Goal: Task Accomplishment & Management: Complete application form

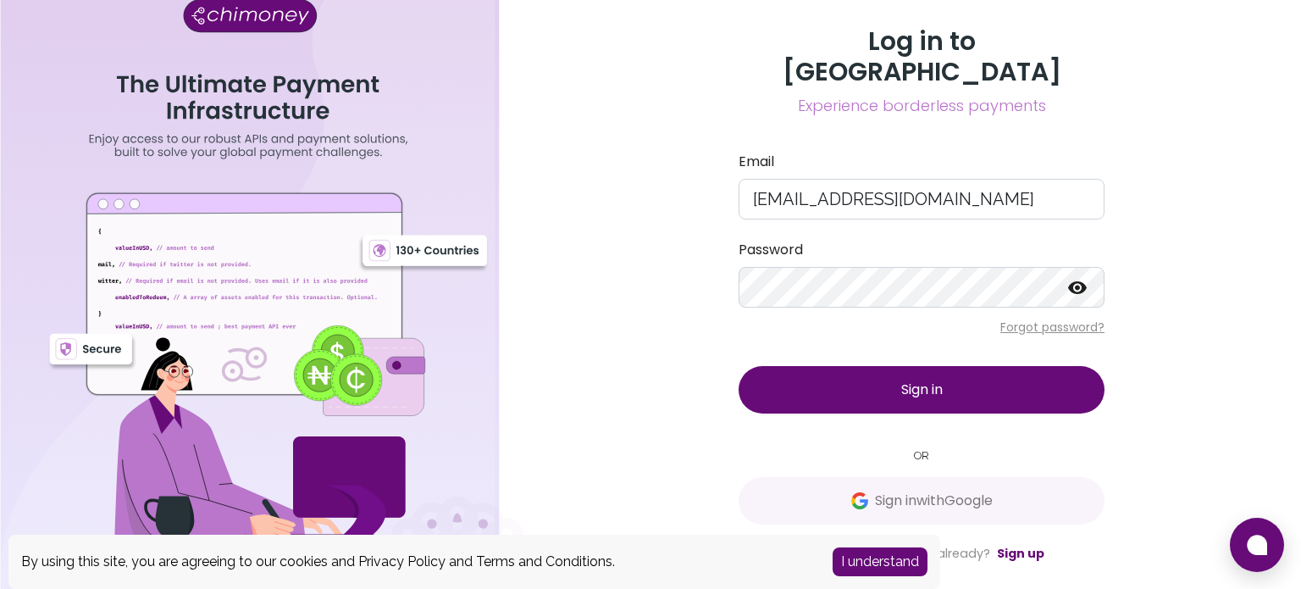
click at [942, 380] on span "Sign in" at bounding box center [922, 389] width 42 height 19
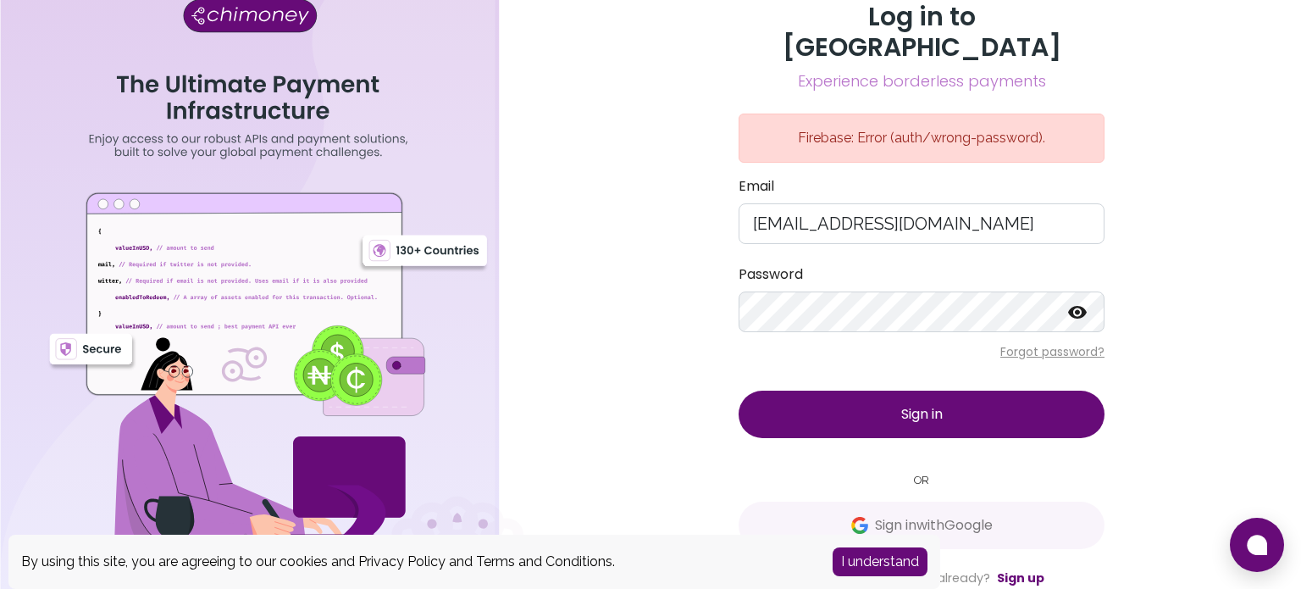
click at [1083, 306] on icon at bounding box center [1077, 312] width 19 height 13
click at [901, 408] on button "Sign in" at bounding box center [922, 414] width 366 height 47
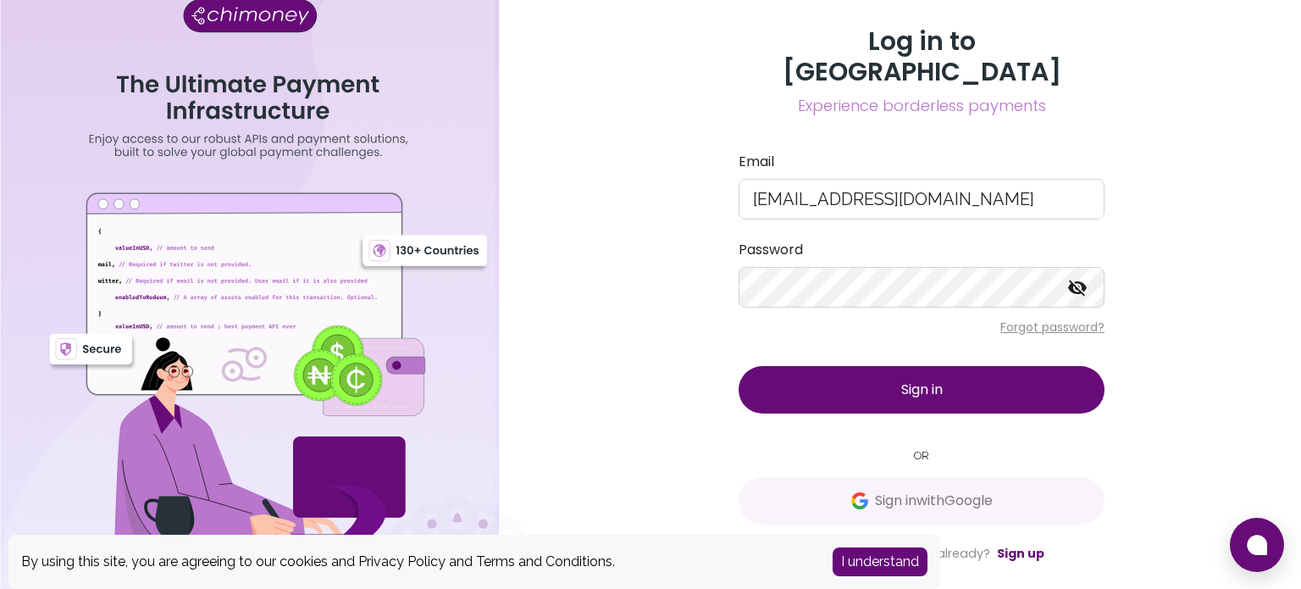
click at [914, 380] on span "Sign in" at bounding box center [922, 389] width 42 height 19
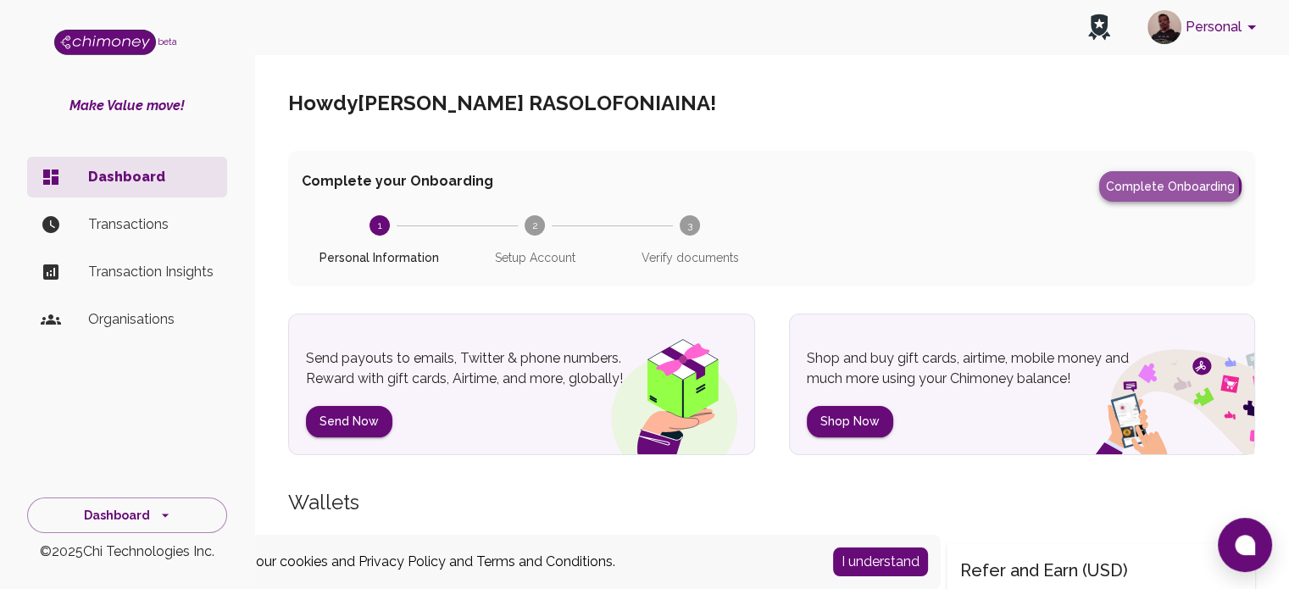
click at [1155, 188] on button "Complete Onboarding" at bounding box center [1170, 186] width 142 height 30
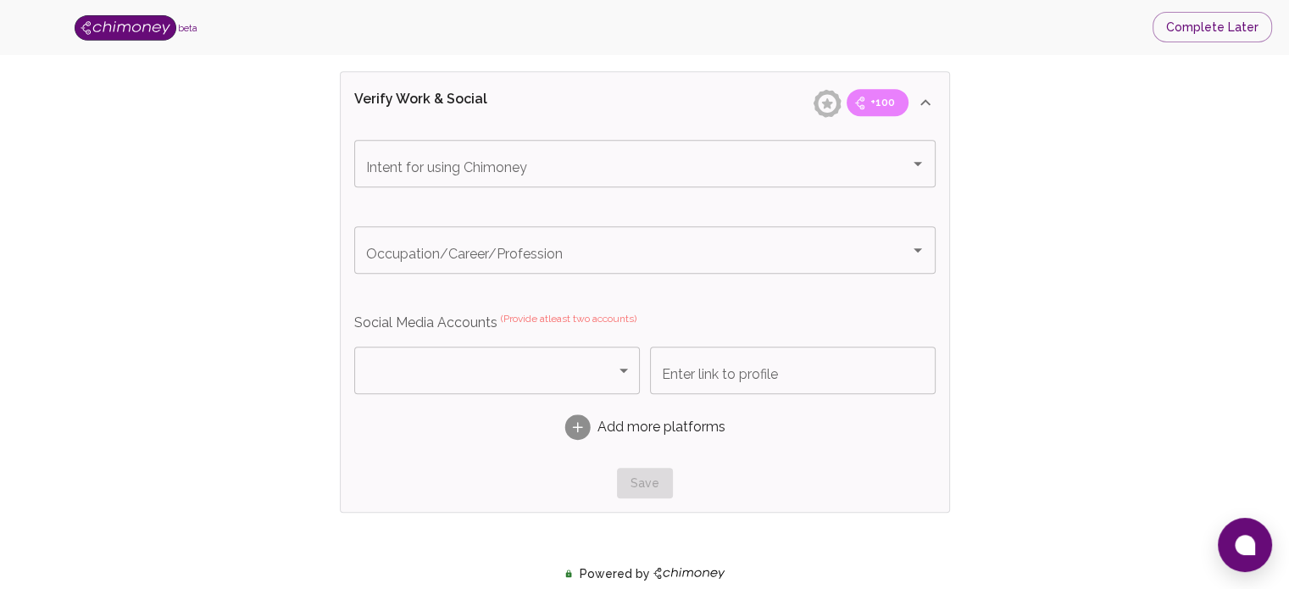
scroll to position [988, 0]
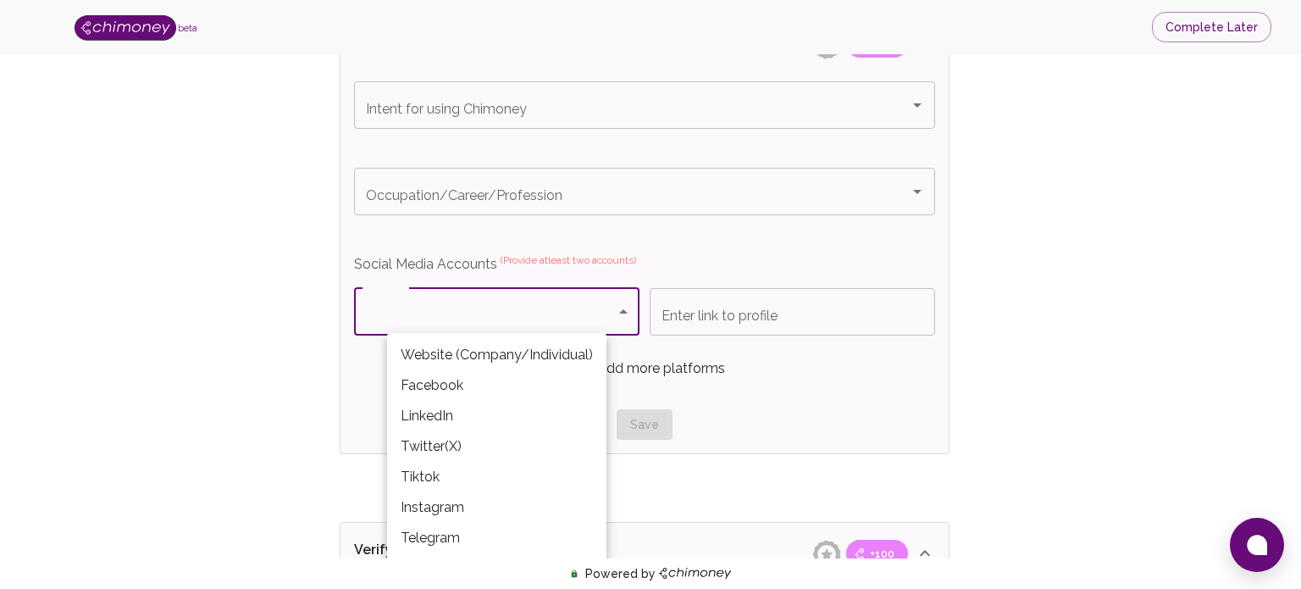
click at [623, 305] on body "beta Complete Later Verify ID and Earn Complete verification steps to earn Rewa…" at bounding box center [650, 6] width 1301 height 1989
click at [457, 381] on li "Facebook" at bounding box center [496, 385] width 219 height 30
click at [624, 307] on body "beta Complete Later Verify ID and Earn Complete verification steps to earn Rewa…" at bounding box center [650, 6] width 1301 height 1989
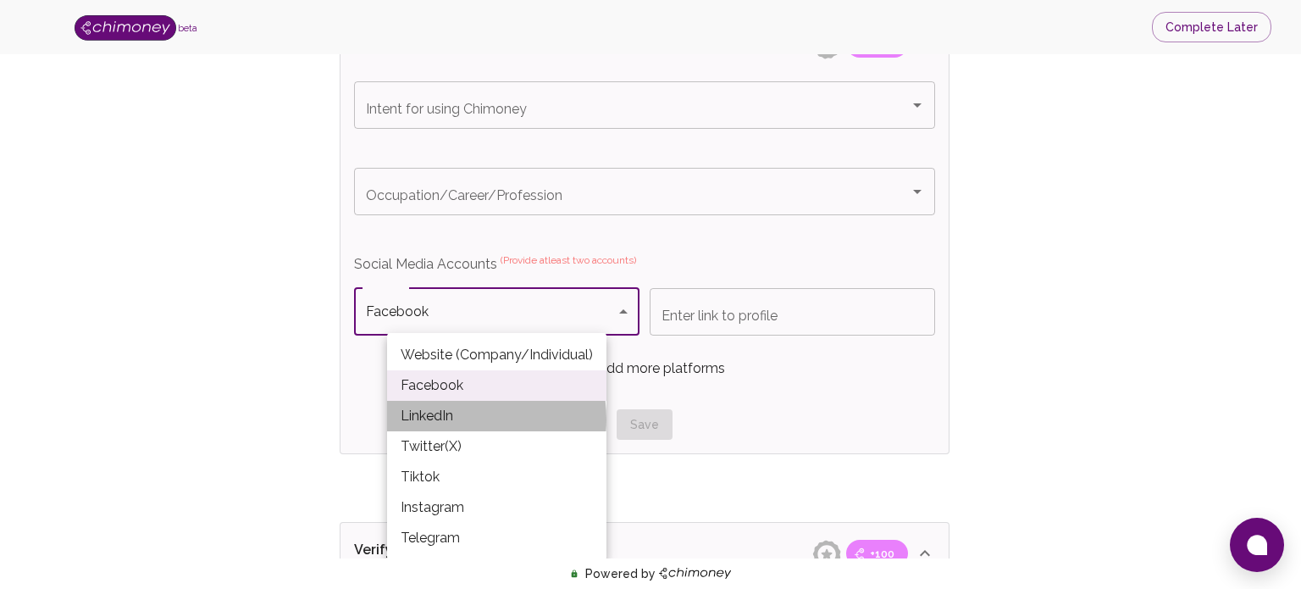
click at [444, 419] on li "LinkedIn" at bounding box center [496, 416] width 219 height 30
type input "LinkedIn"
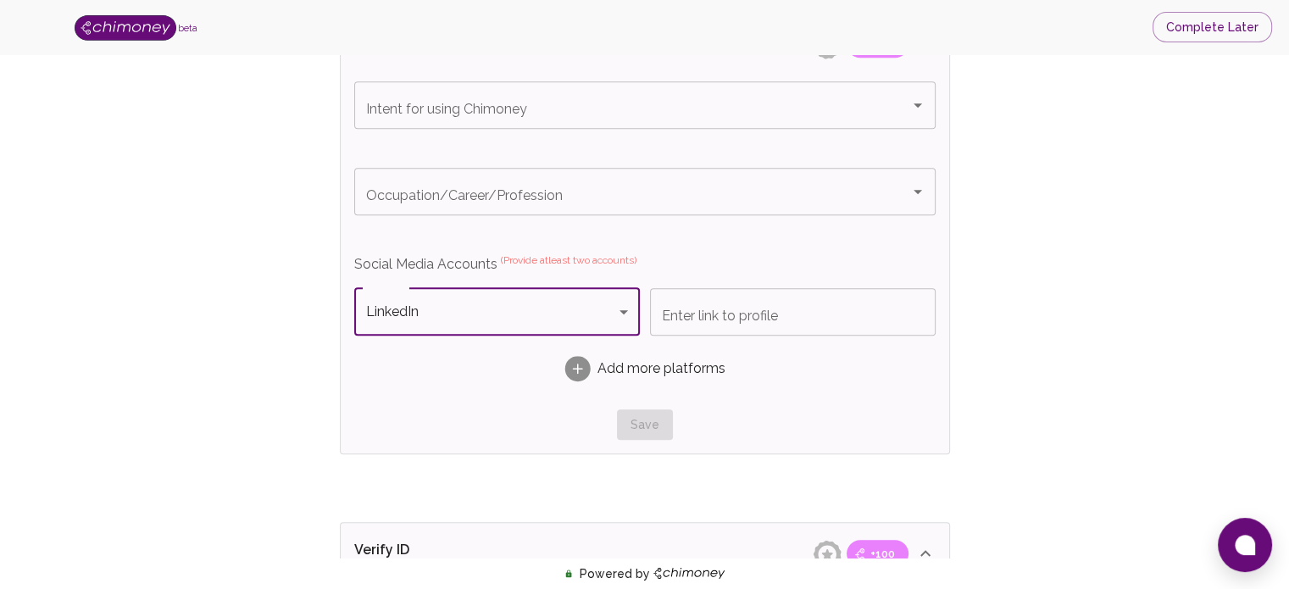
drag, startPoint x: 722, startPoint y: 319, endPoint x: 722, endPoint y: 281, distance: 37.3
click at [722, 319] on input "Enter link to profile" at bounding box center [793, 311] width 286 height 47
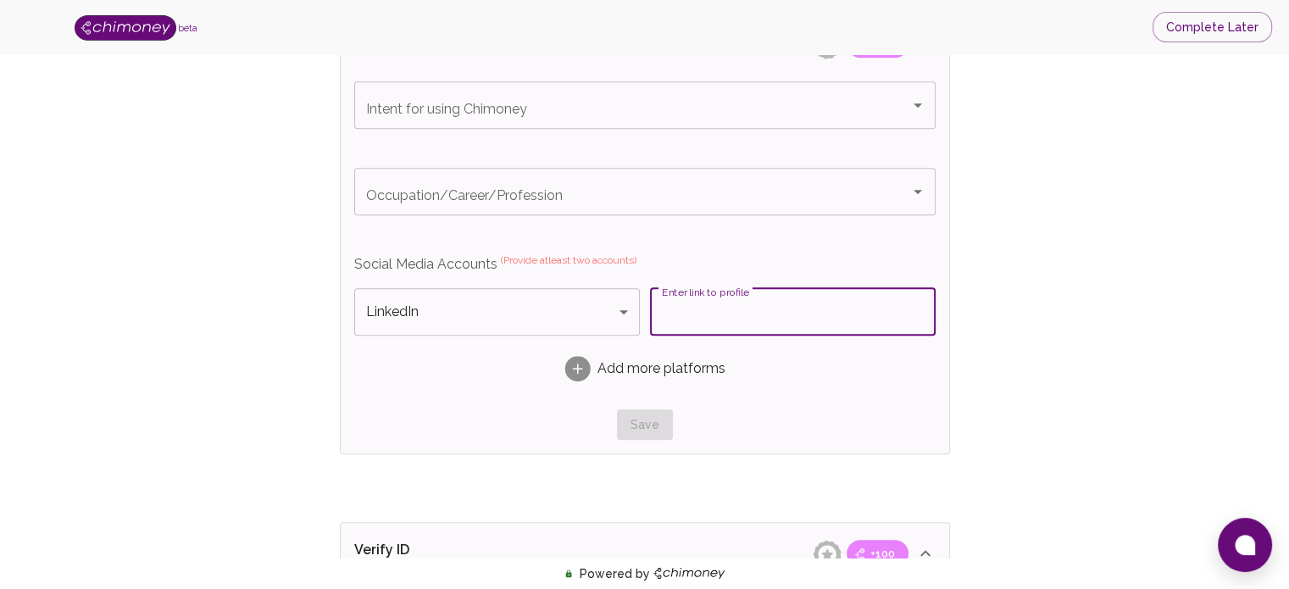
paste input "www.linkedin.com/in/rindra-heritovo-rasolofoniaina-88a54237a"
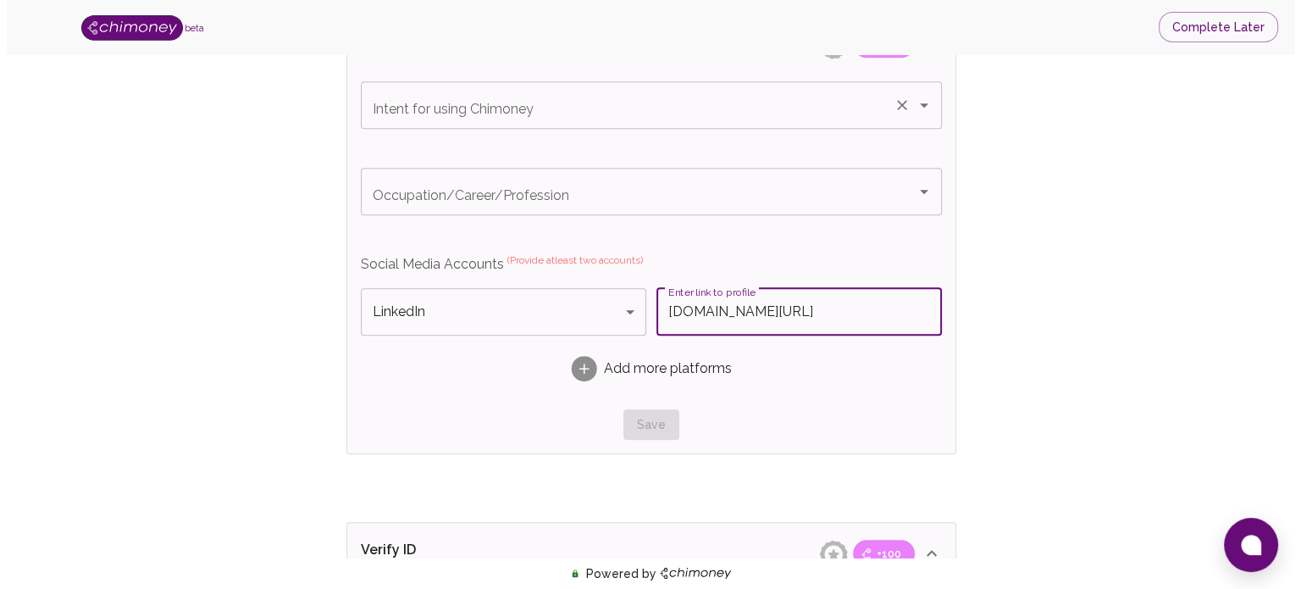
scroll to position [0, 136]
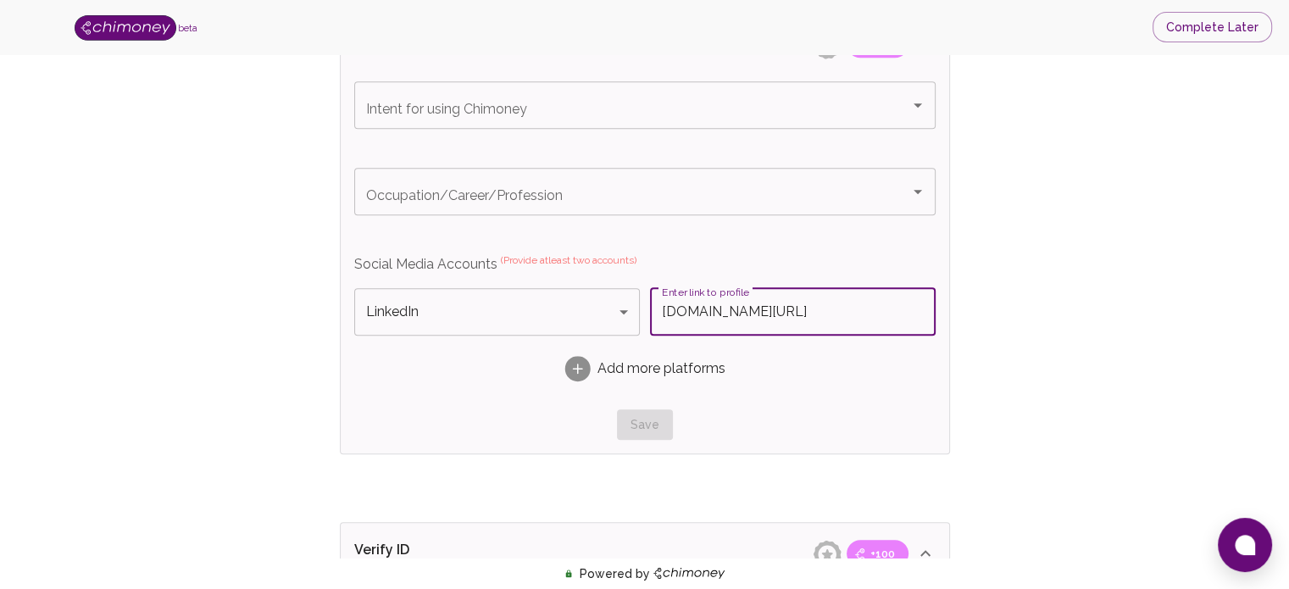
type input "www.linkedin.com/in/rindra-heritovo-rasolofoniaina-88a54237a"
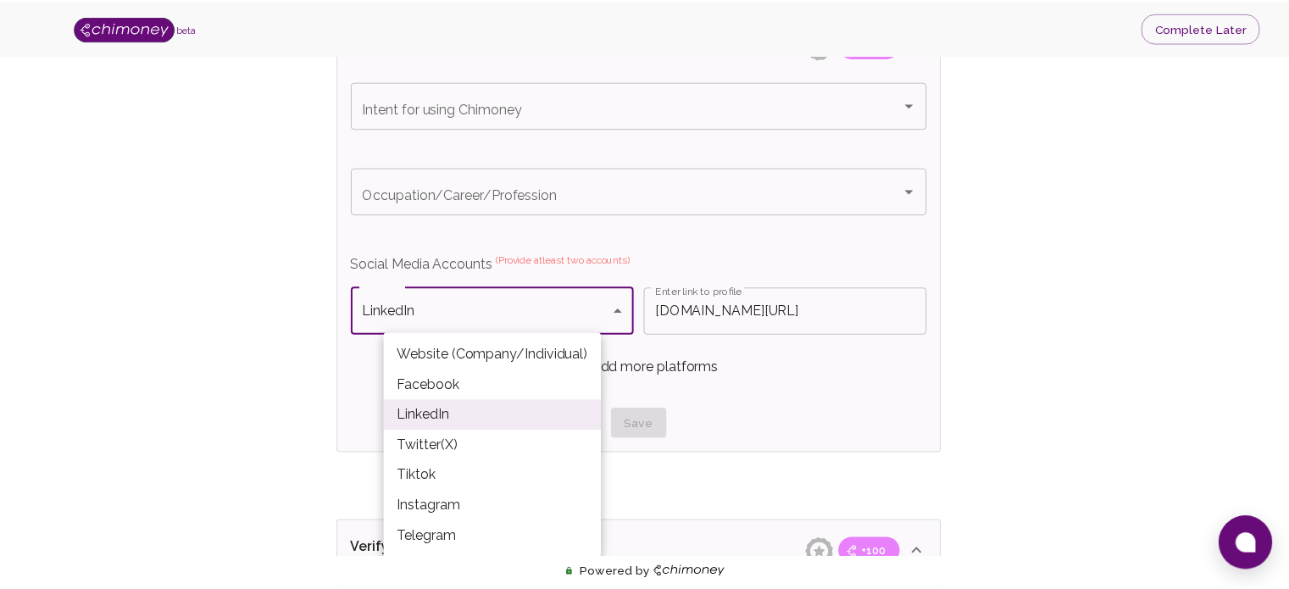
scroll to position [0, 0]
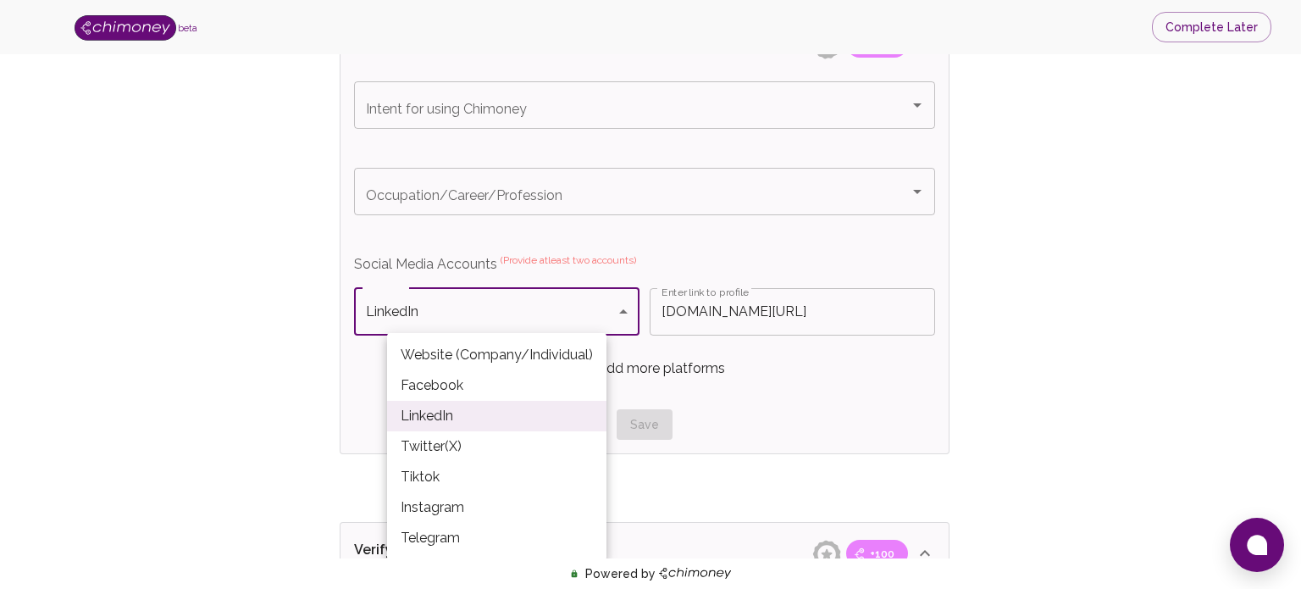
click at [624, 312] on body "beta Complete Later Verify ID and Earn Complete verification steps to earn Rewa…" at bounding box center [650, 6] width 1301 height 1989
click at [452, 388] on li "Facebook" at bounding box center [496, 385] width 219 height 30
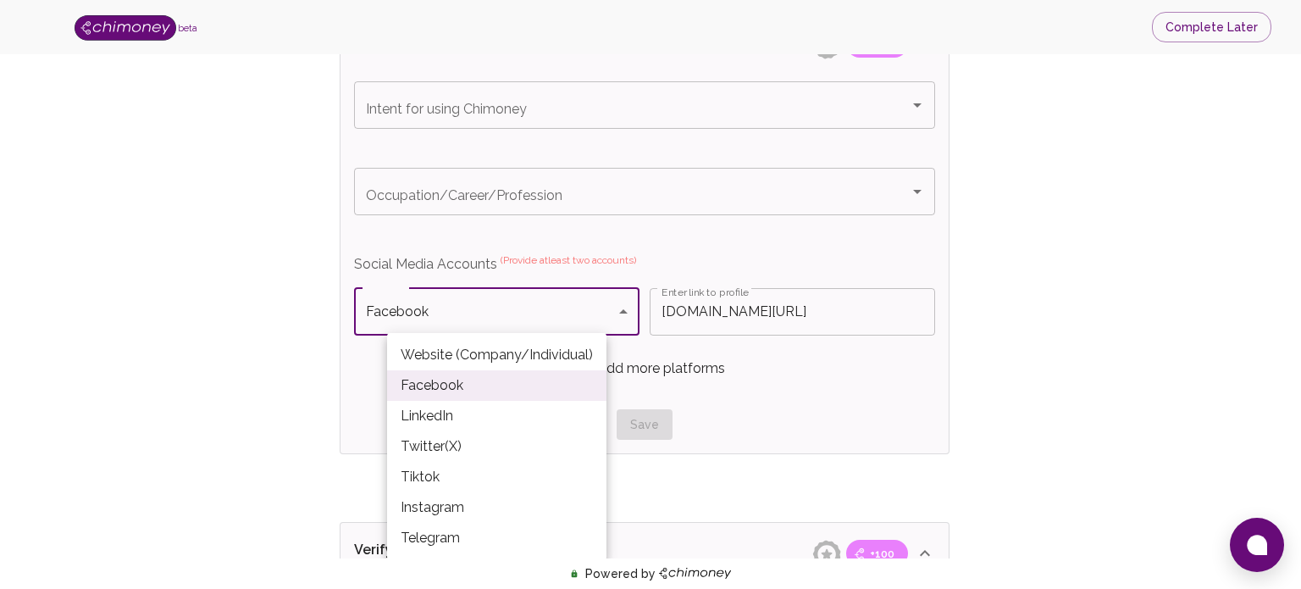
click at [621, 304] on body "beta Complete Later Verify ID and Earn Complete verification steps to earn Rewa…" at bounding box center [650, 6] width 1301 height 1989
click at [456, 415] on li "LinkedIn" at bounding box center [496, 416] width 219 height 30
type input "LinkedIn"
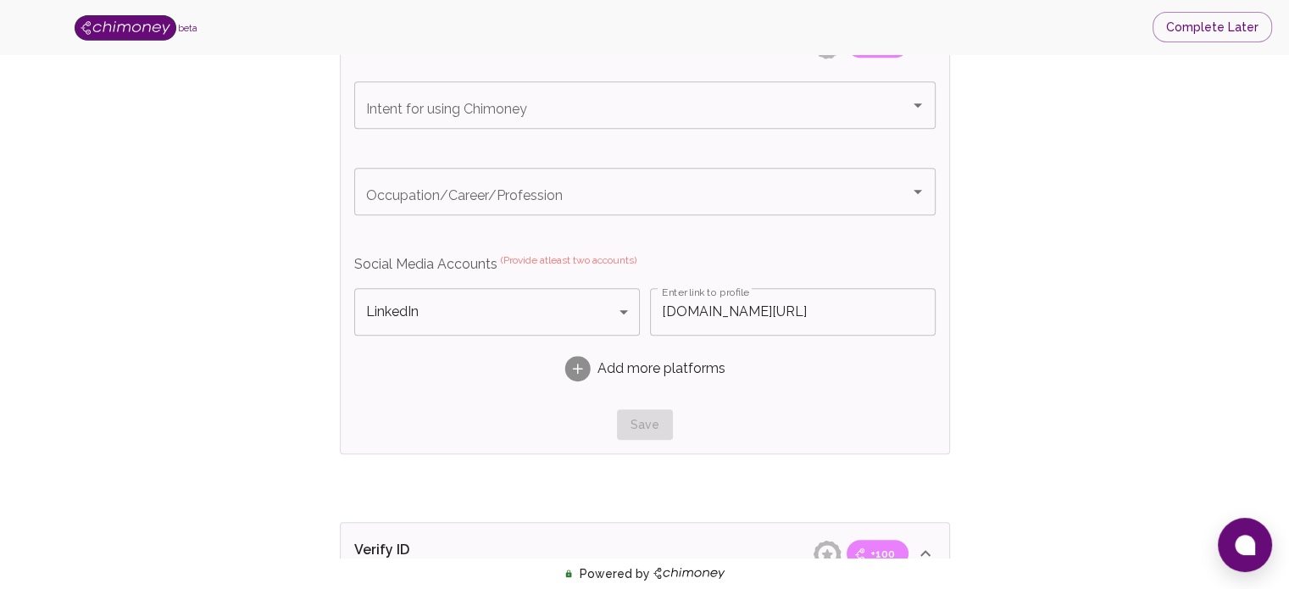
click at [617, 369] on span "Add more platforms" at bounding box center [661, 368] width 128 height 20
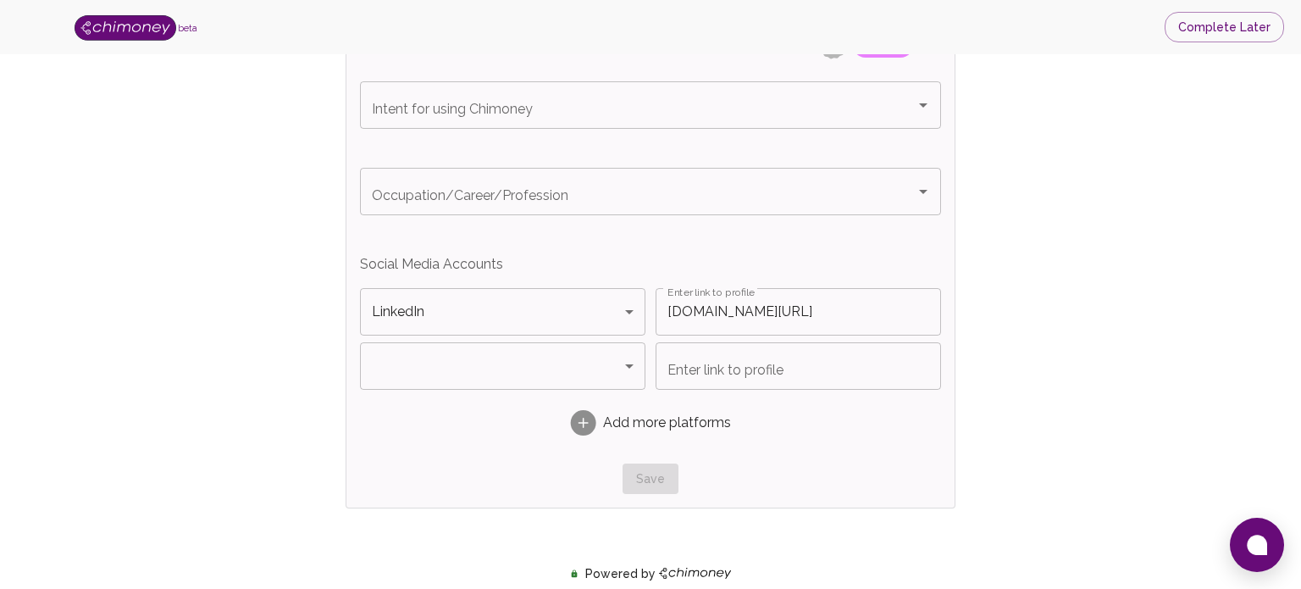
click at [621, 361] on body "beta Complete Later Verify ID and Earn Complete verification steps to earn Rewa…" at bounding box center [650, 33] width 1301 height 2043
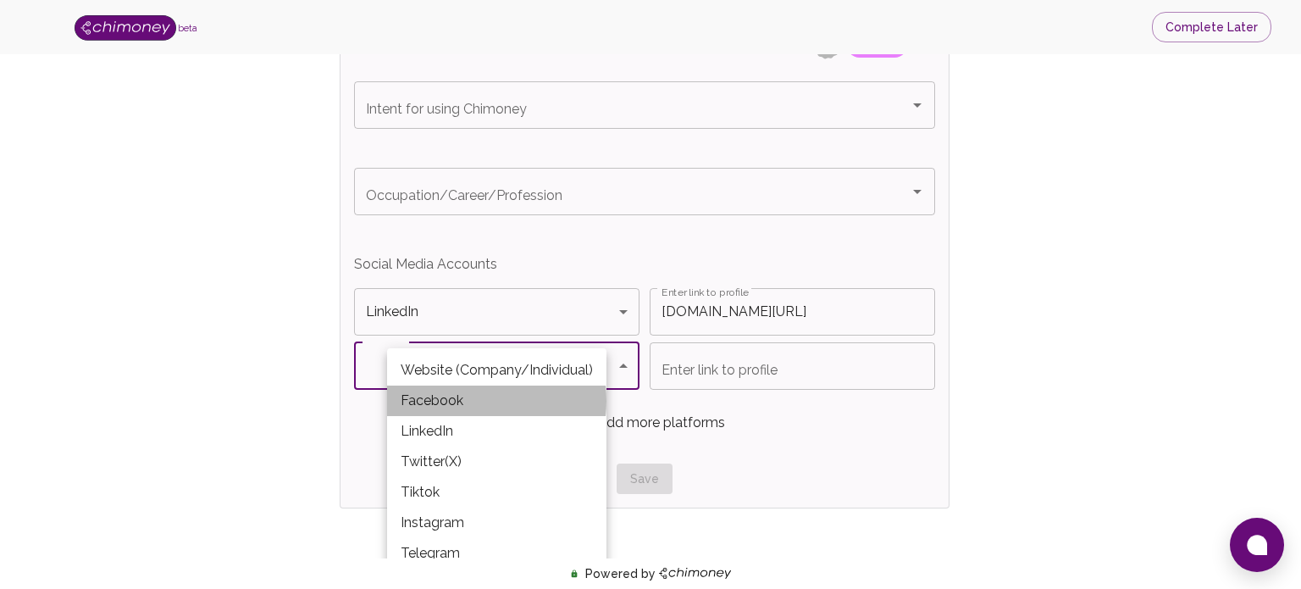
click at [447, 401] on li "Facebook" at bounding box center [496, 400] width 219 height 30
type input "Facebook"
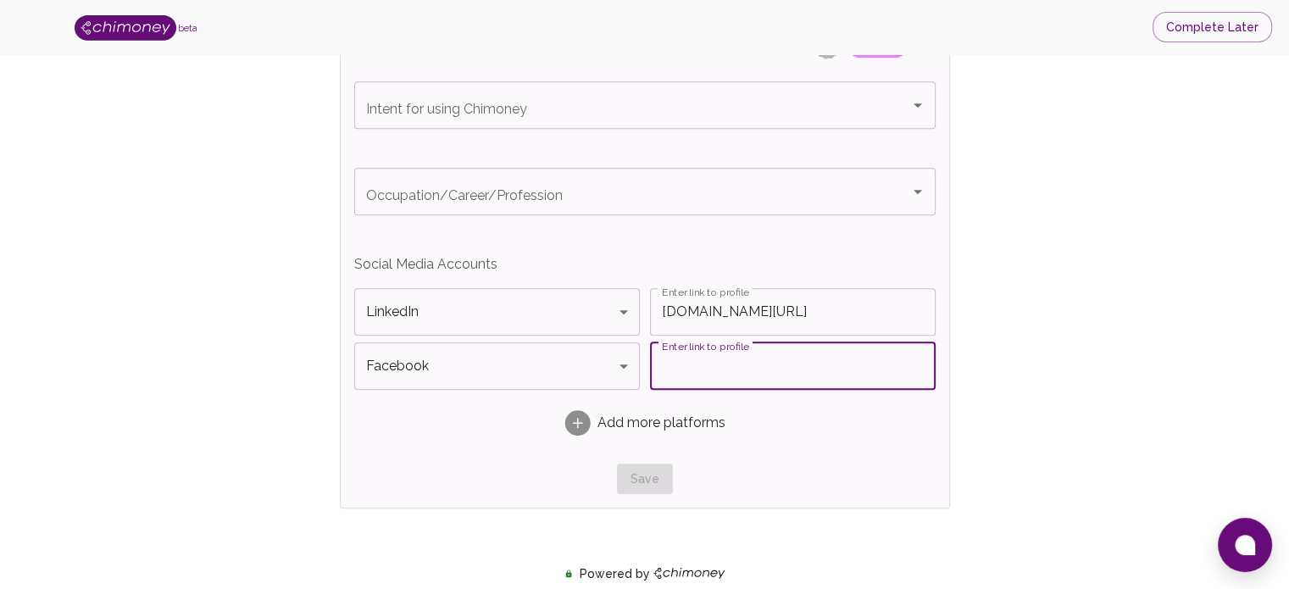
click at [725, 356] on input "Enter link to profile" at bounding box center [793, 365] width 286 height 47
paste input "http://www.facebook.com/rindraheritovo.rasolofoniaina"
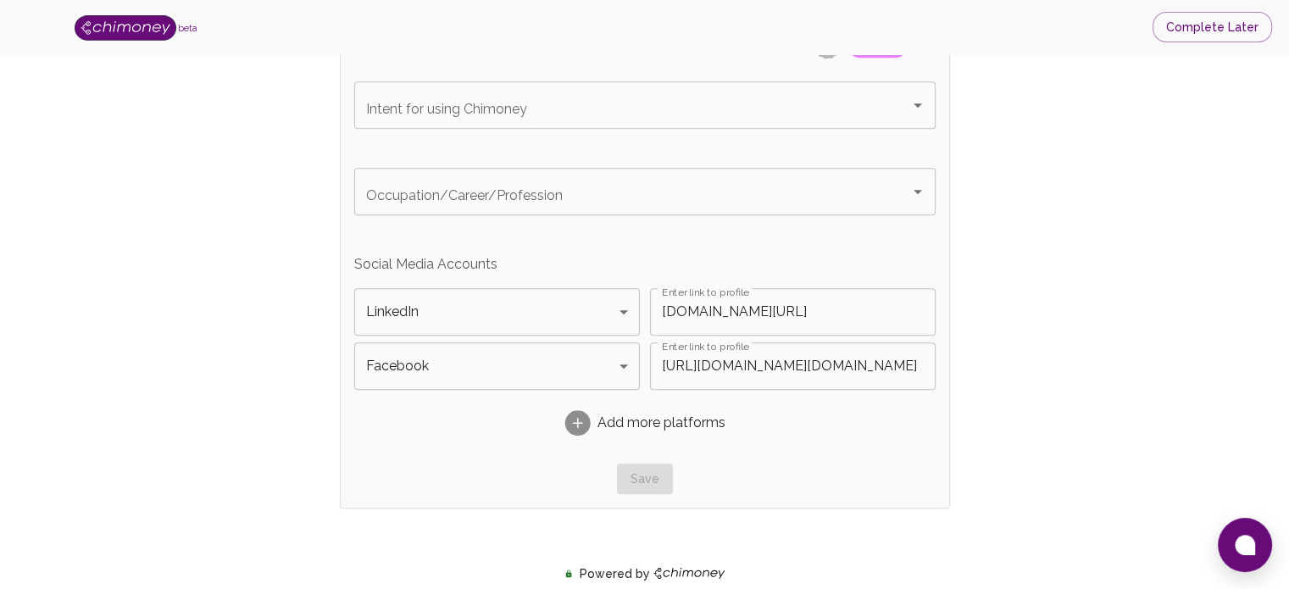
click at [966, 463] on div "Verify ID and Earn Complete verification steps to earn Reward +100 Verify Email…" at bounding box center [645, 46] width 664 height 1869
click at [1112, 380] on div "Verify ID and Earn Complete verification steps to earn Reward +100 Verify Email…" at bounding box center [644, 47] width 1180 height 1910
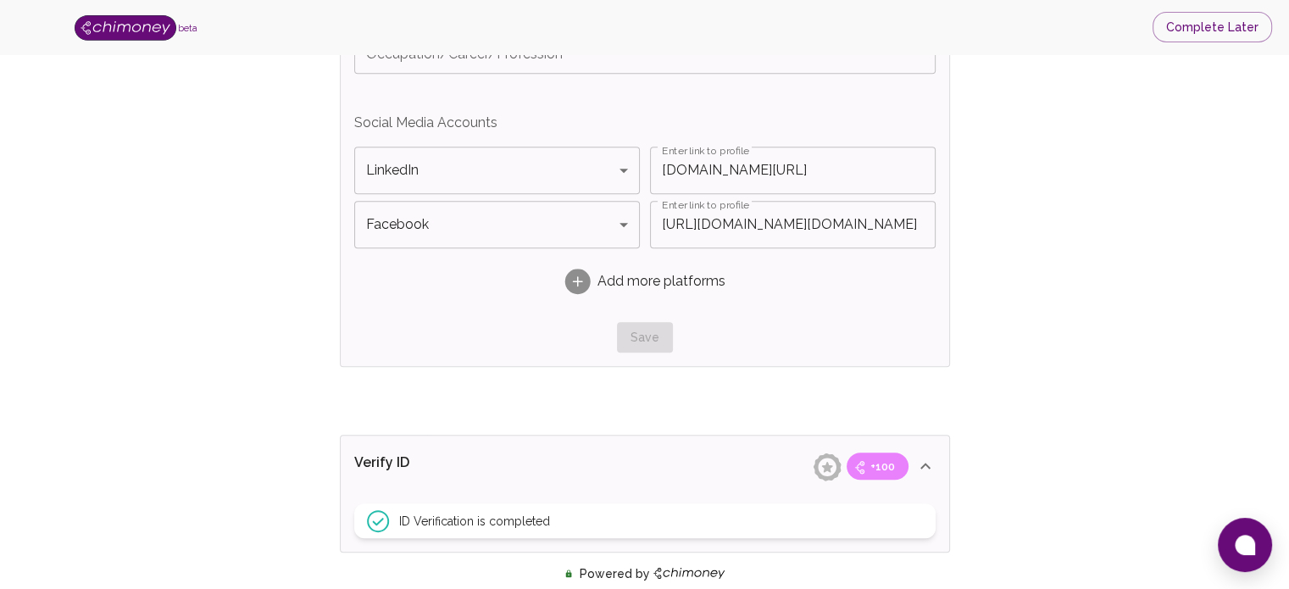
click at [577, 276] on icon at bounding box center [577, 281] width 2 height 10
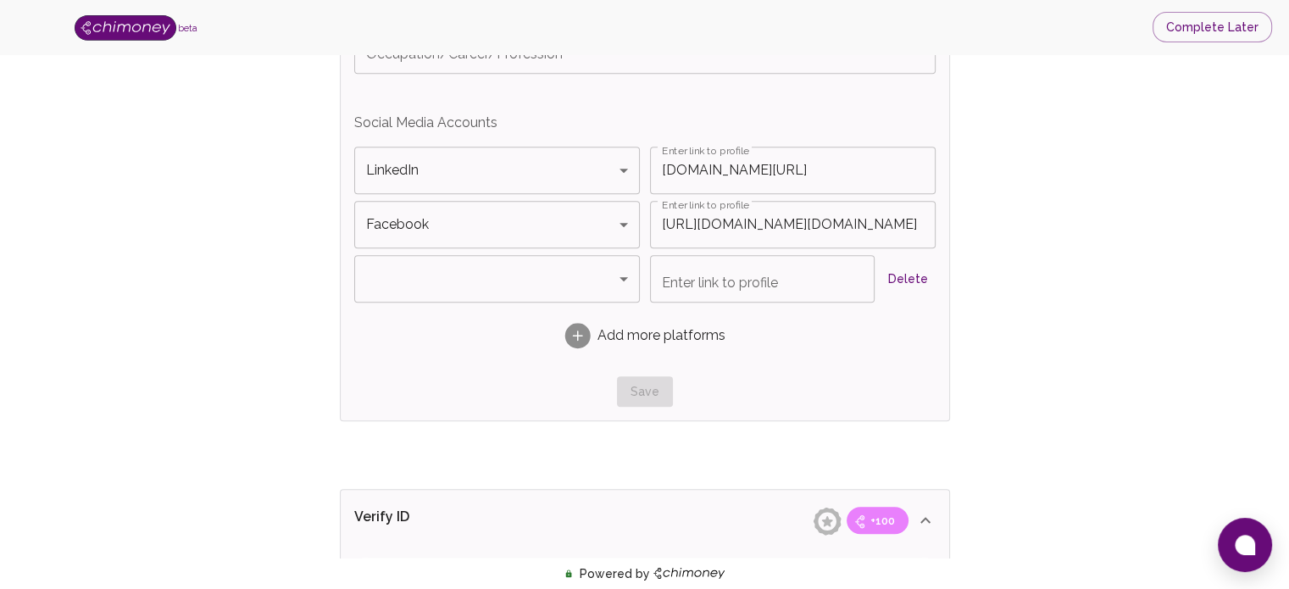
click at [899, 270] on button "Delete" at bounding box center [908, 278] width 54 height 31
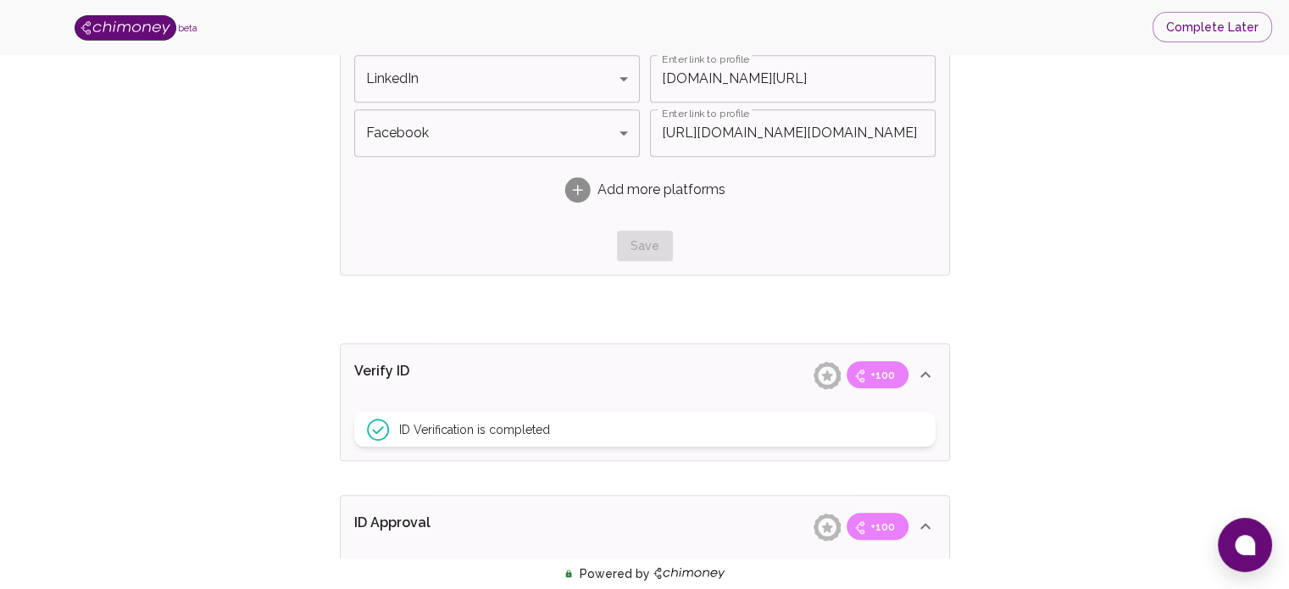
scroll to position [1271, 0]
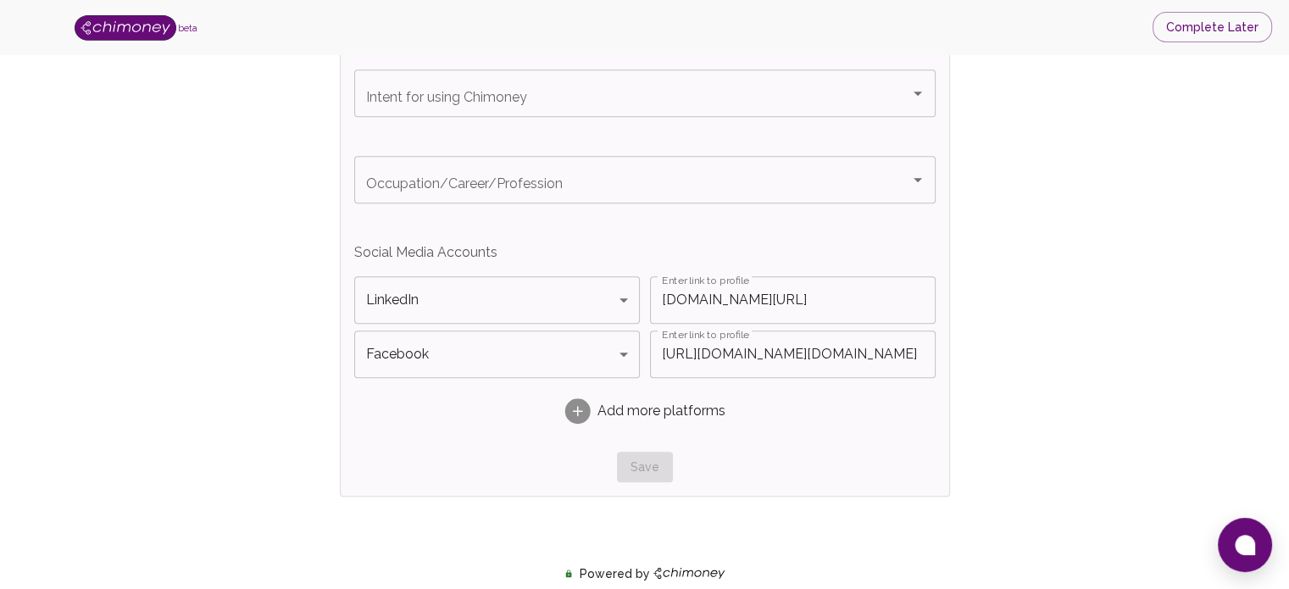
scroll to position [1028, 0]
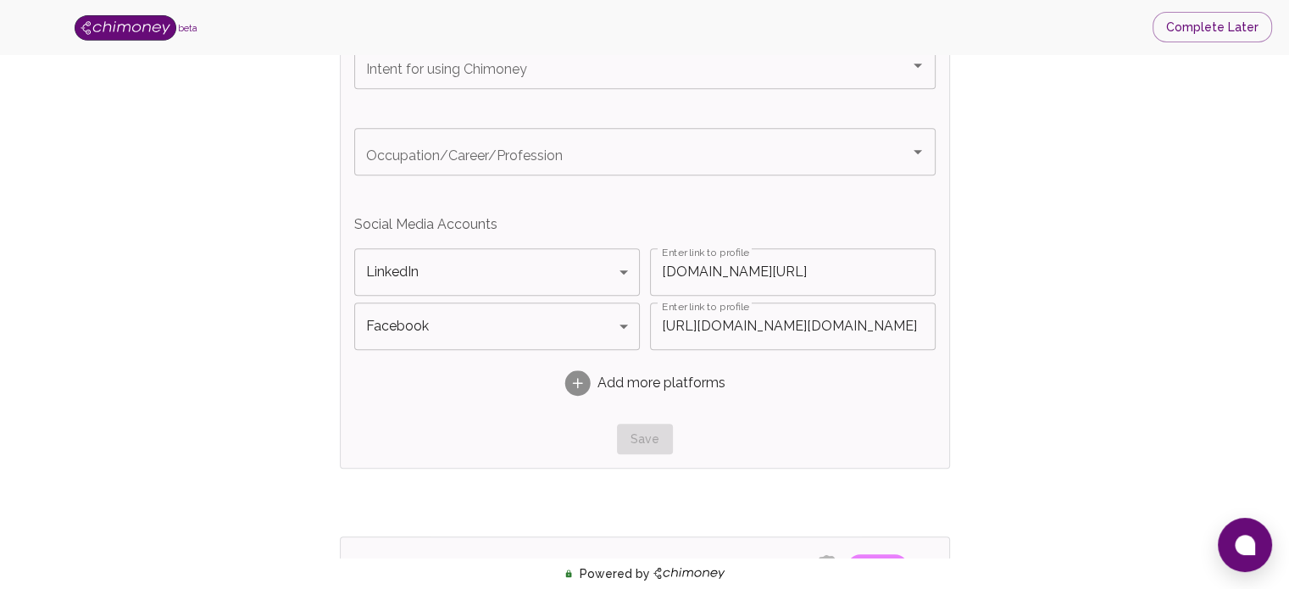
click at [1146, 264] on div "Verify ID and Earn Complete verification steps to earn Reward +100 Verify Email…" at bounding box center [644, 7] width 1180 height 1910
click at [1151, 264] on div "Verify ID and Earn Complete verification steps to earn Reward +100 Verify Email…" at bounding box center [644, 7] width 1180 height 1910
click at [656, 441] on div "Save" at bounding box center [644, 439] width 581 height 31
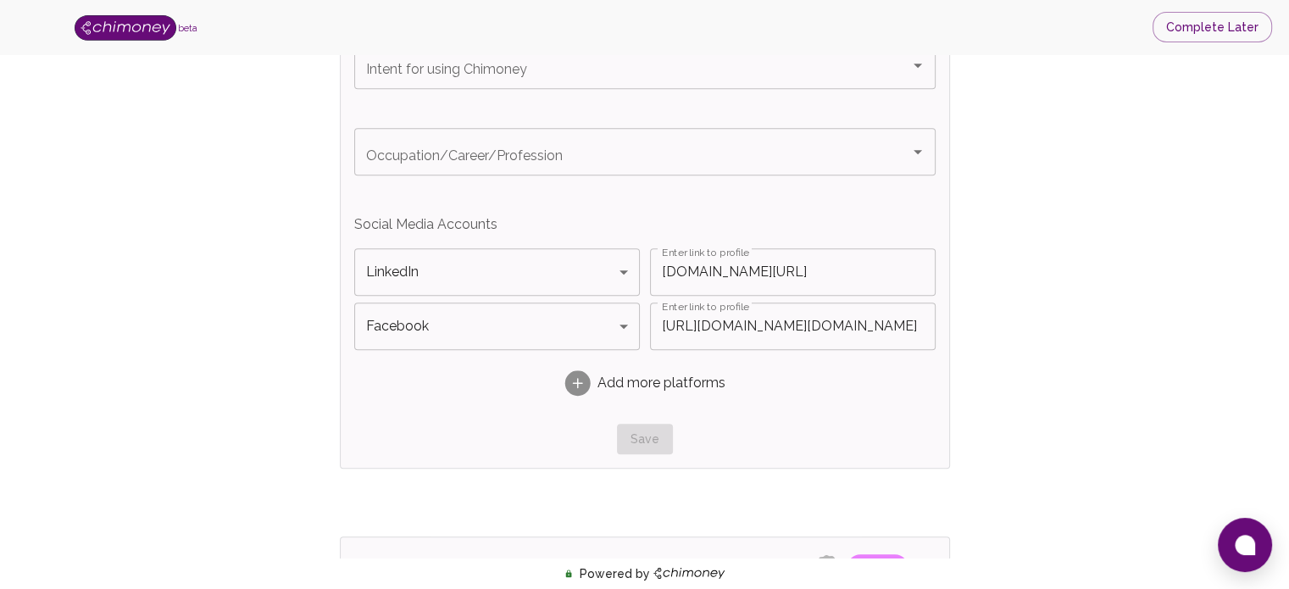
drag, startPoint x: 735, startPoint y: 324, endPoint x: 746, endPoint y: 335, distance: 15.6
click at [735, 324] on input "http://www.facebook.com/rindraheritovo.rasolofoniaina" at bounding box center [793, 325] width 286 height 47
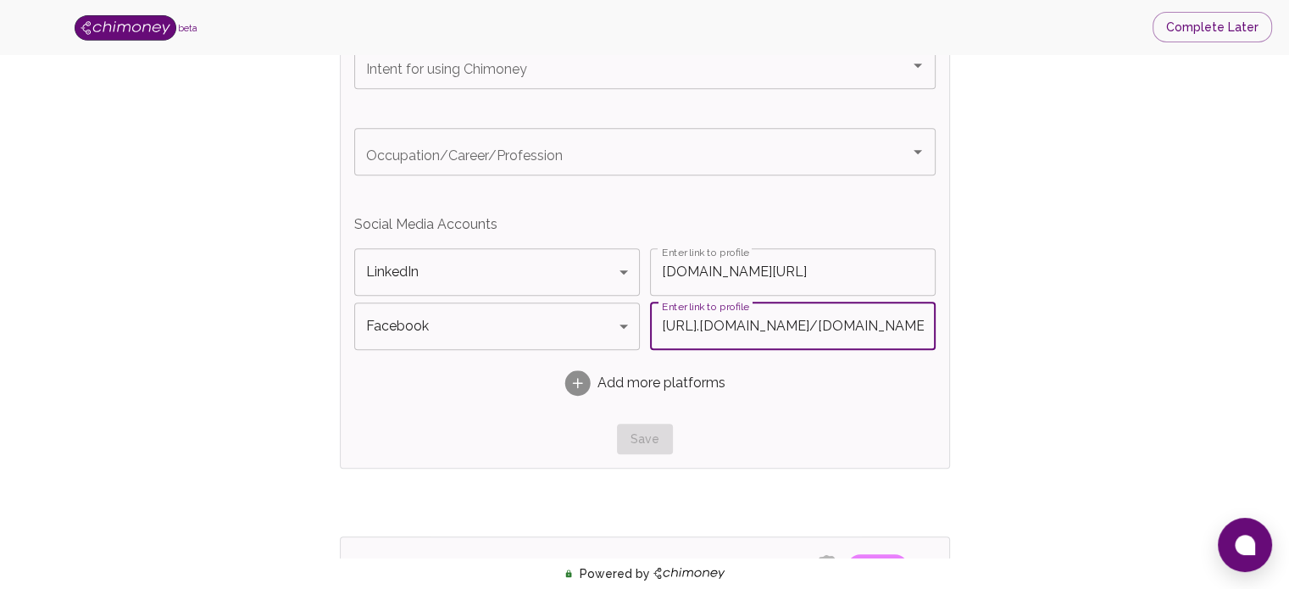
click at [849, 324] on input "http://www..facebook.com/rindraheritovo.rasolofoniaina" at bounding box center [793, 325] width 286 height 47
type input "http://www..facebook.com/rindraheritovo.rasolofoniaina"
click at [1128, 284] on div "Verify ID and Earn Complete verification steps to earn Reward +100 Verify Email…" at bounding box center [644, 7] width 1180 height 1910
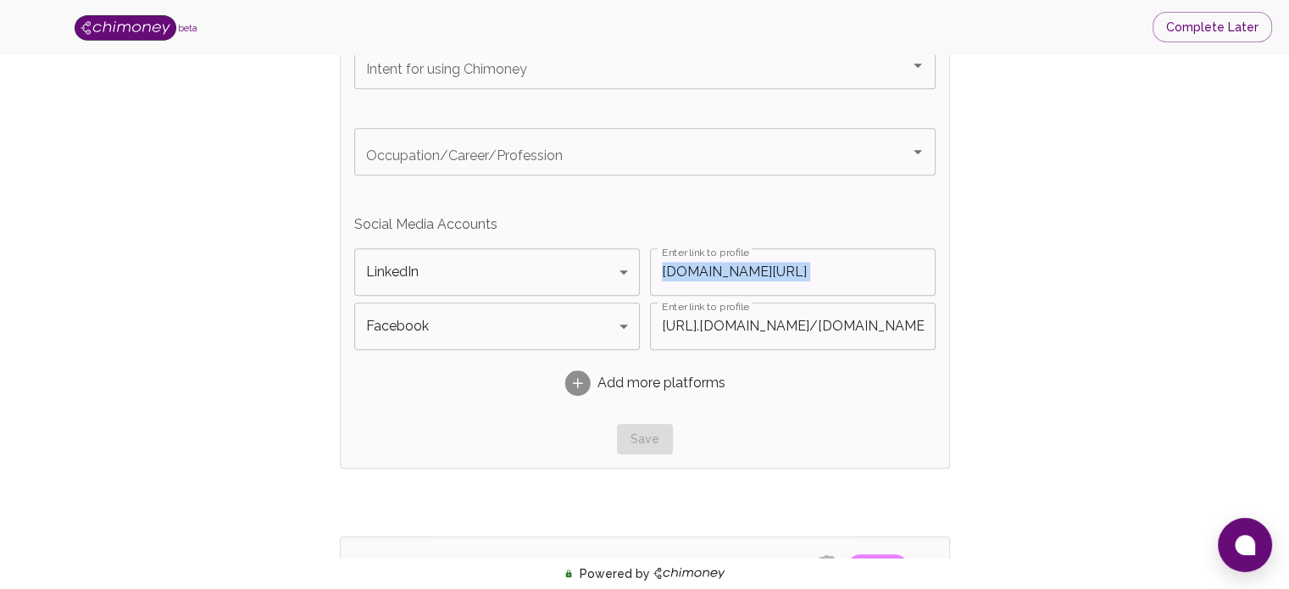
click at [1128, 284] on div "Verify ID and Earn Complete verification steps to earn Reward +100 Verify Email…" at bounding box center [644, 7] width 1180 height 1910
click at [860, 269] on input "www.linkedin.com/in/rindra-heritovo-rasolofoniaina-88a54237a" at bounding box center [793, 271] width 286 height 47
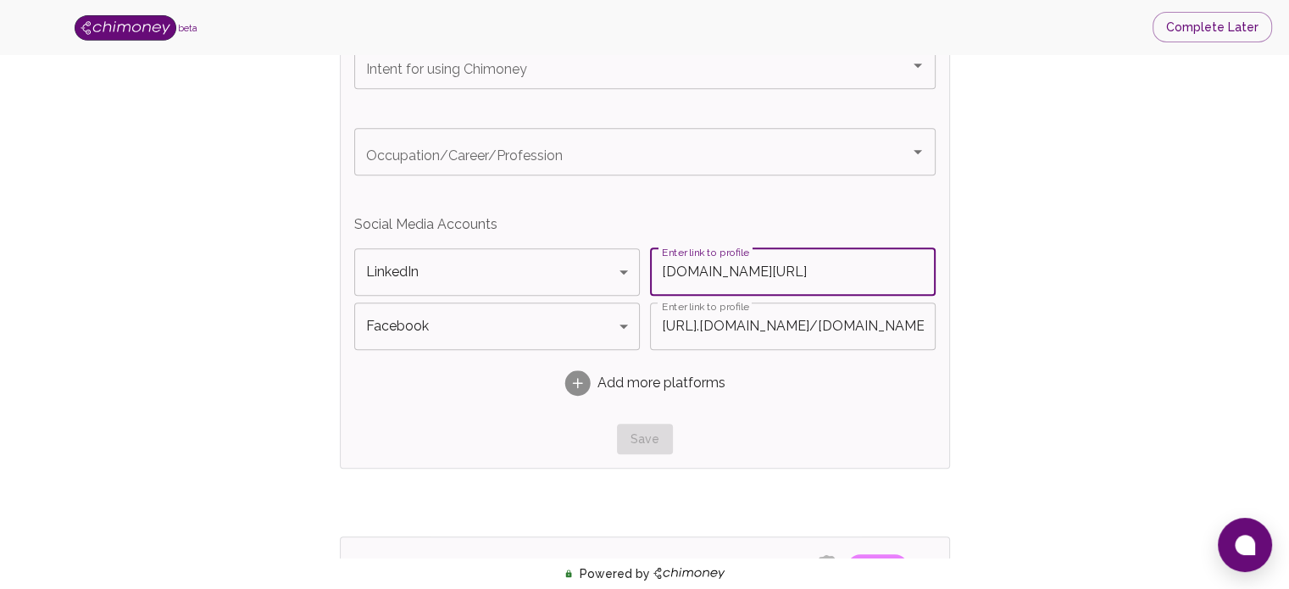
click at [863, 324] on input "http://www..facebook.com/rindraheritovo.rasolofoniaina" at bounding box center [793, 325] width 286 height 47
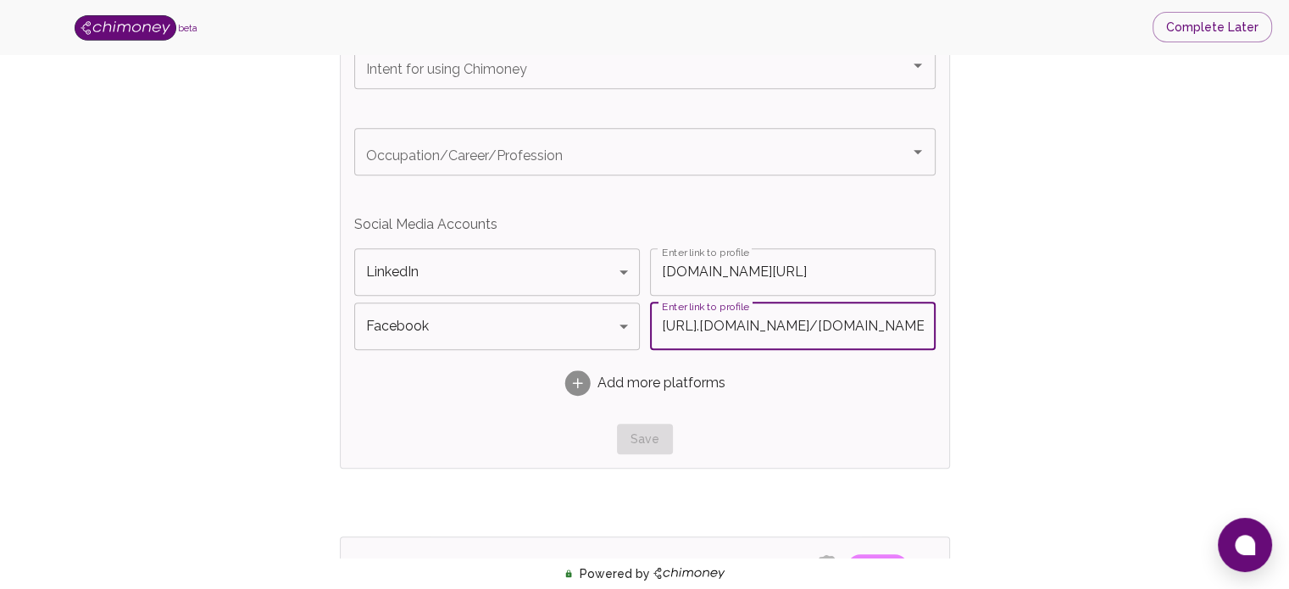
click at [863, 327] on input "http://www..facebook.com/rindraheritovo.rasolofoniaina" at bounding box center [793, 325] width 286 height 47
click at [1111, 368] on div "Verify ID and Earn Complete verification steps to earn Reward +100 Verify Email…" at bounding box center [644, 7] width 1180 height 1910
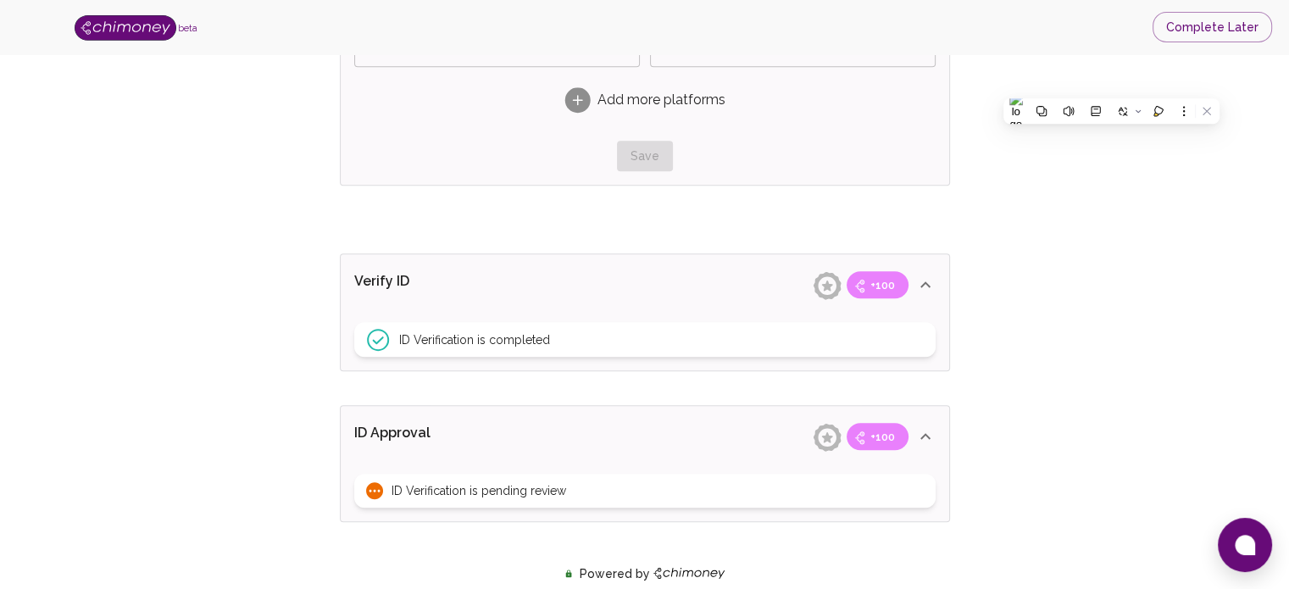
scroll to position [1169, 0]
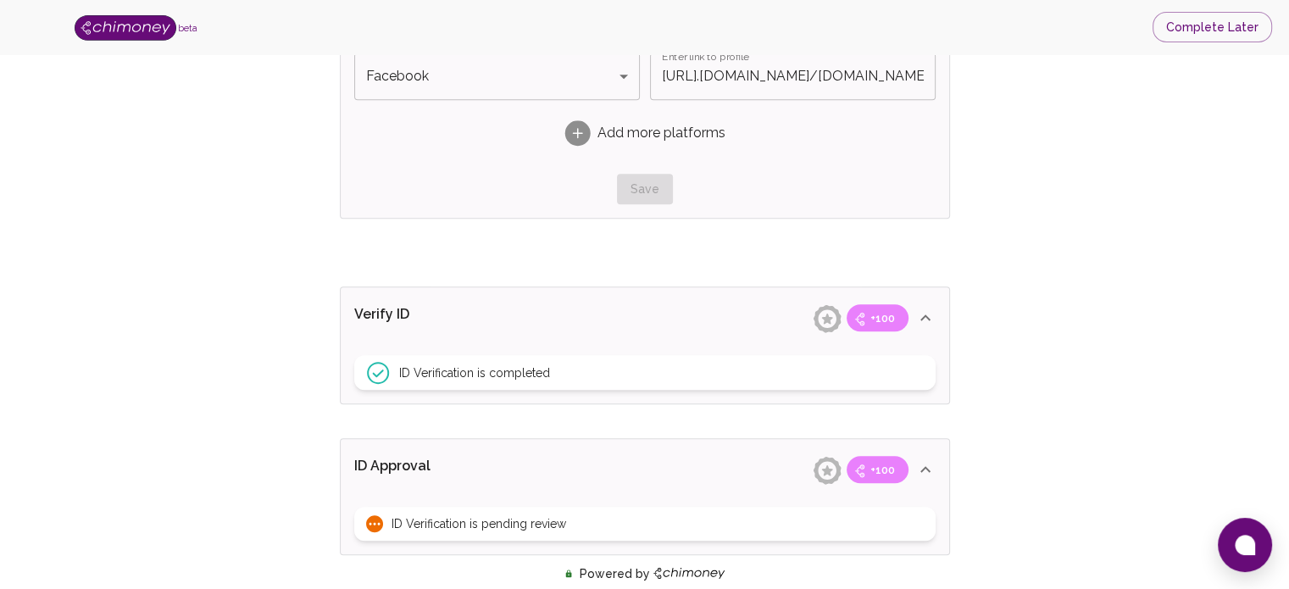
scroll to position [1311, 0]
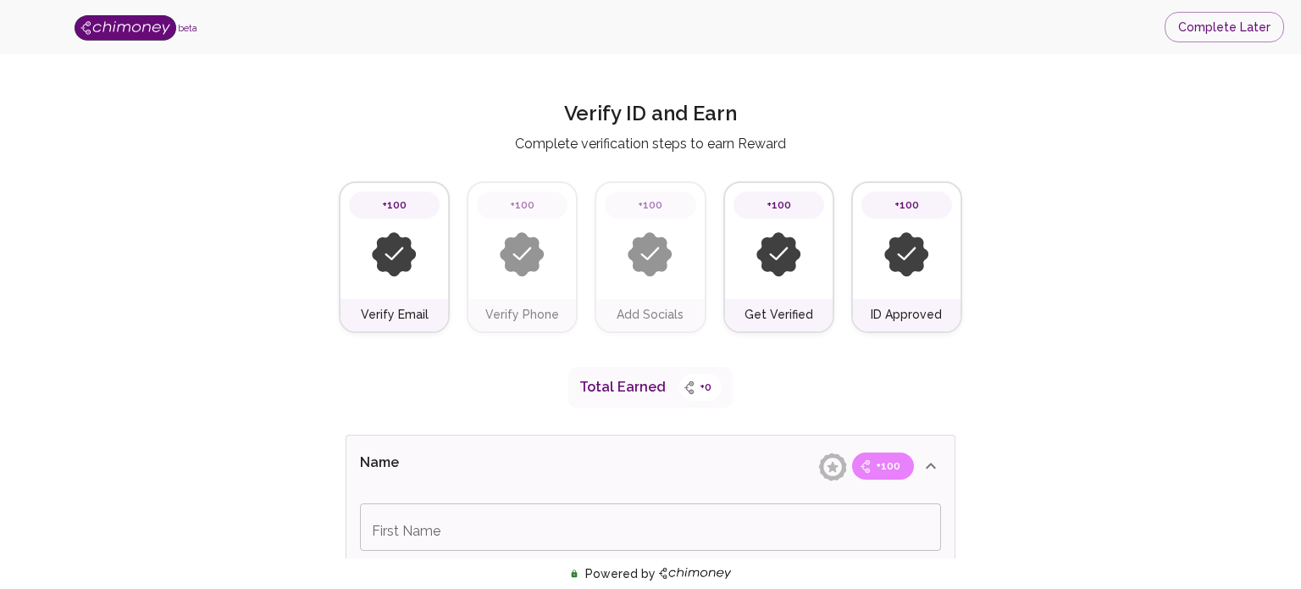
type input "Rindra"
type input "RASOLOFONIAINA"
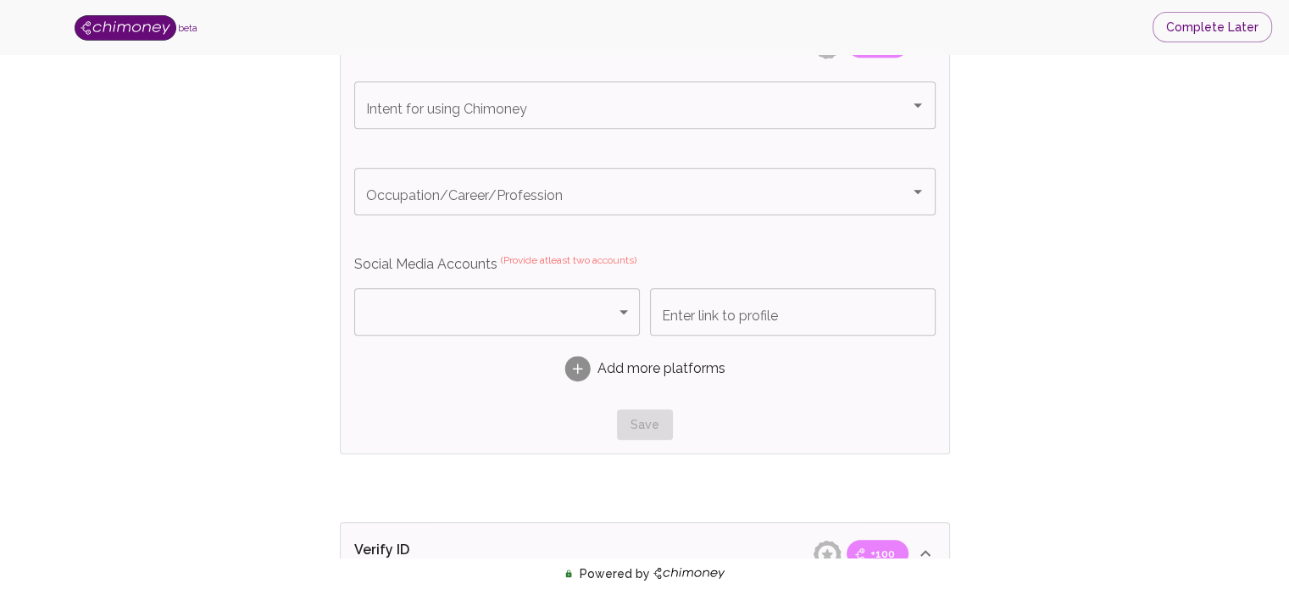
scroll to position [973, 0]
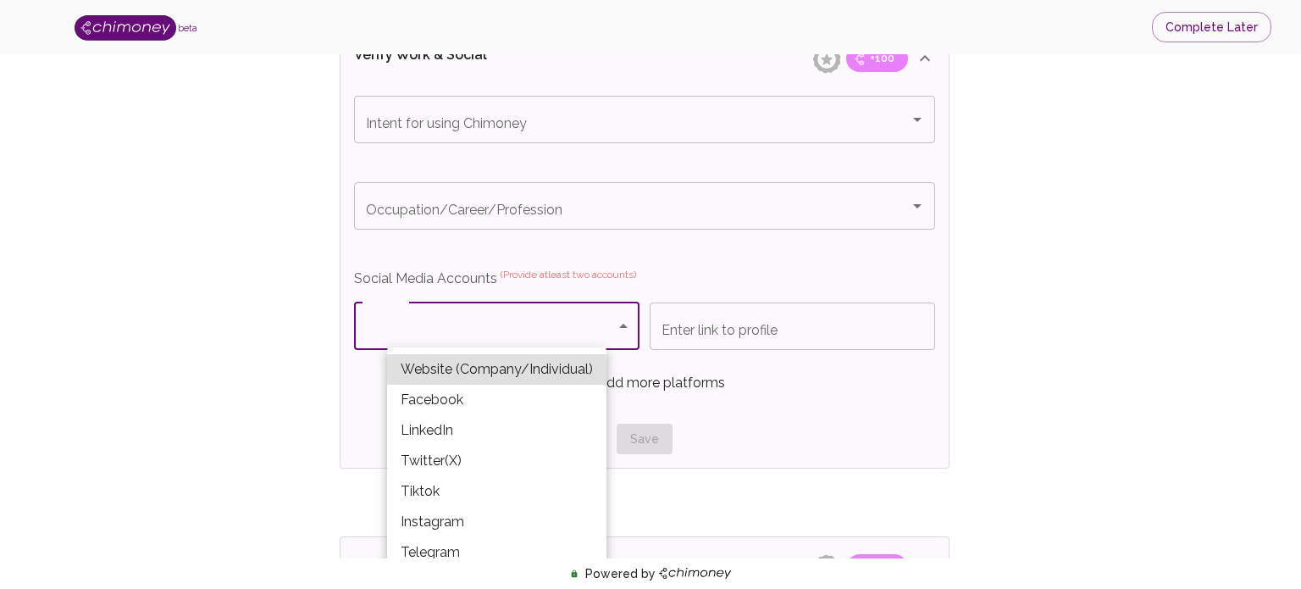
click at [613, 324] on body "beta Complete Later Verify ID and Earn Complete verification steps to earn Rewa…" at bounding box center [650, 21] width 1301 height 1989
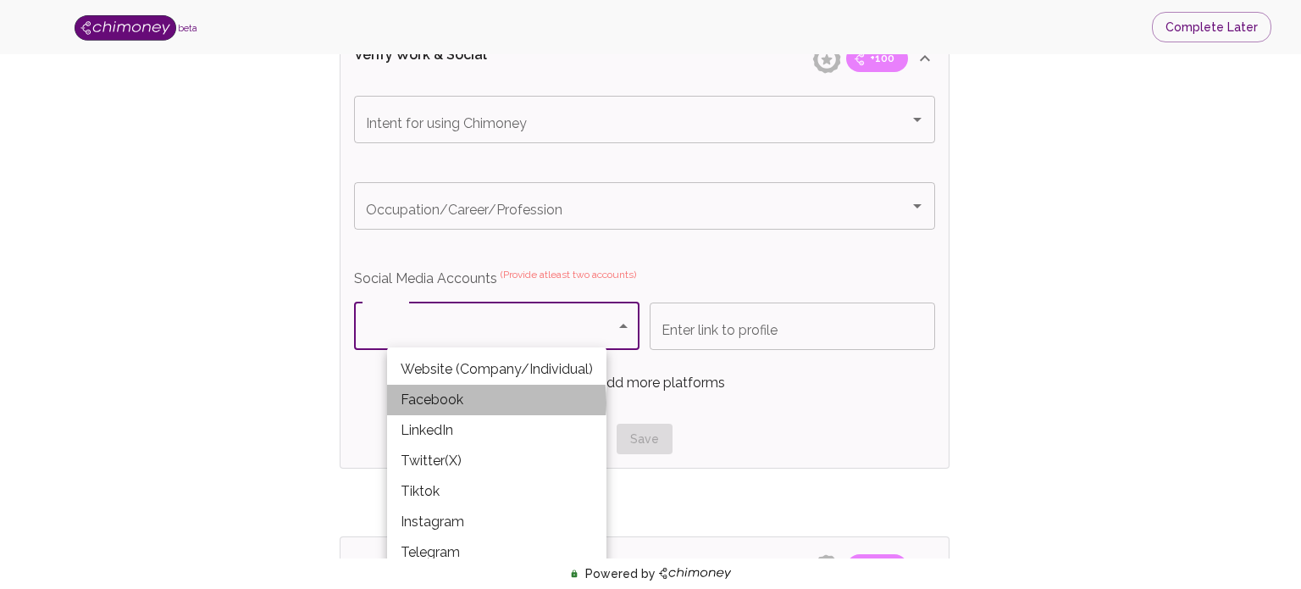
click at [457, 402] on li "Facebook" at bounding box center [496, 400] width 219 height 30
type input "Facebook"
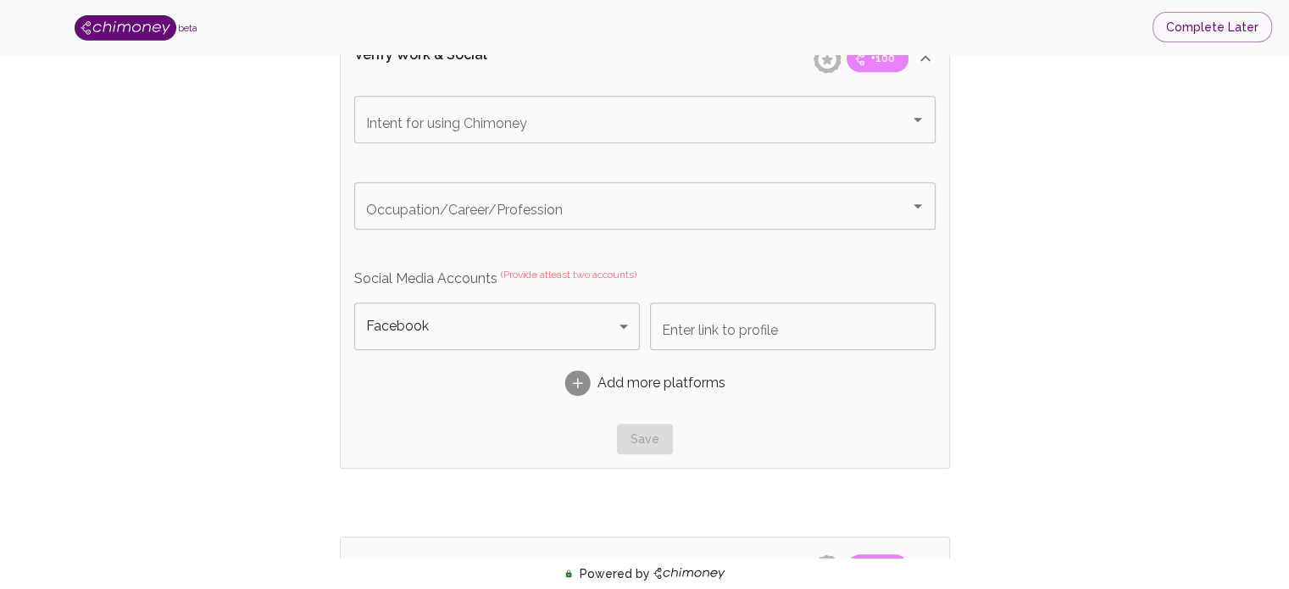
click at [508, 491] on div "Name +100 First Name Rindra First Name Last Name RASOLOFONIAINA Last Name Verif…" at bounding box center [645, 133] width 624 height 1358
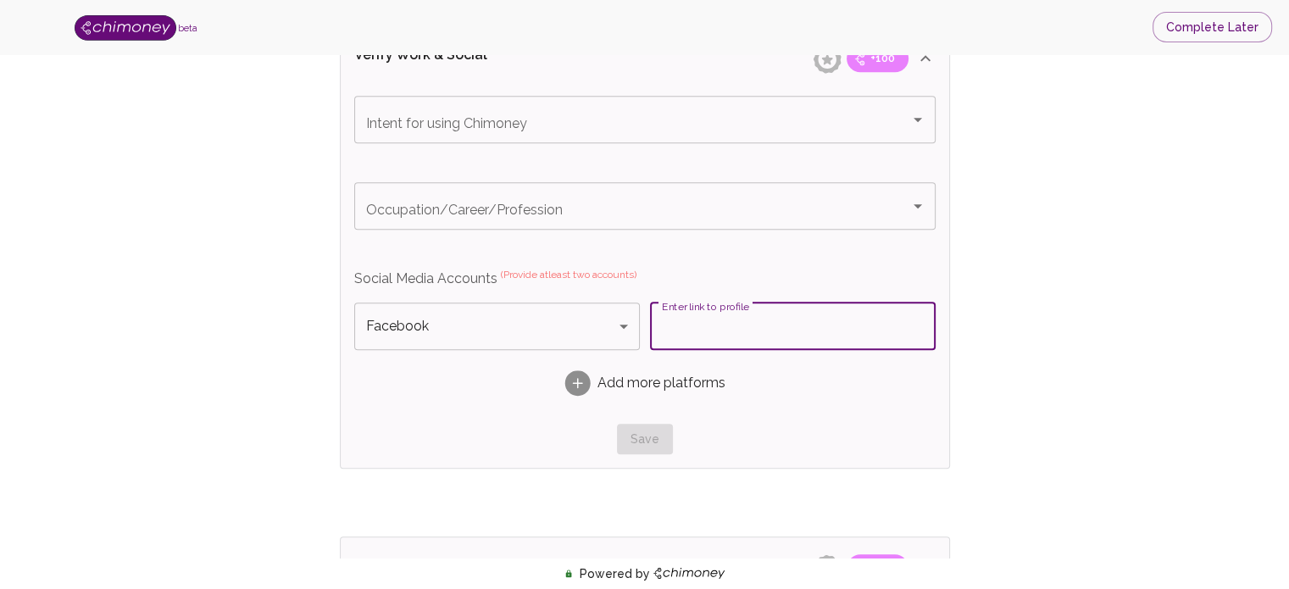
click at [695, 324] on input "Enter link to profile" at bounding box center [793, 325] width 286 height 47
paste input "http://www.facebook.com/rindraheritovo.rasolofoniaina"
type input "http://www.facebook.com/rindraheritovo.rasolofoniaina"
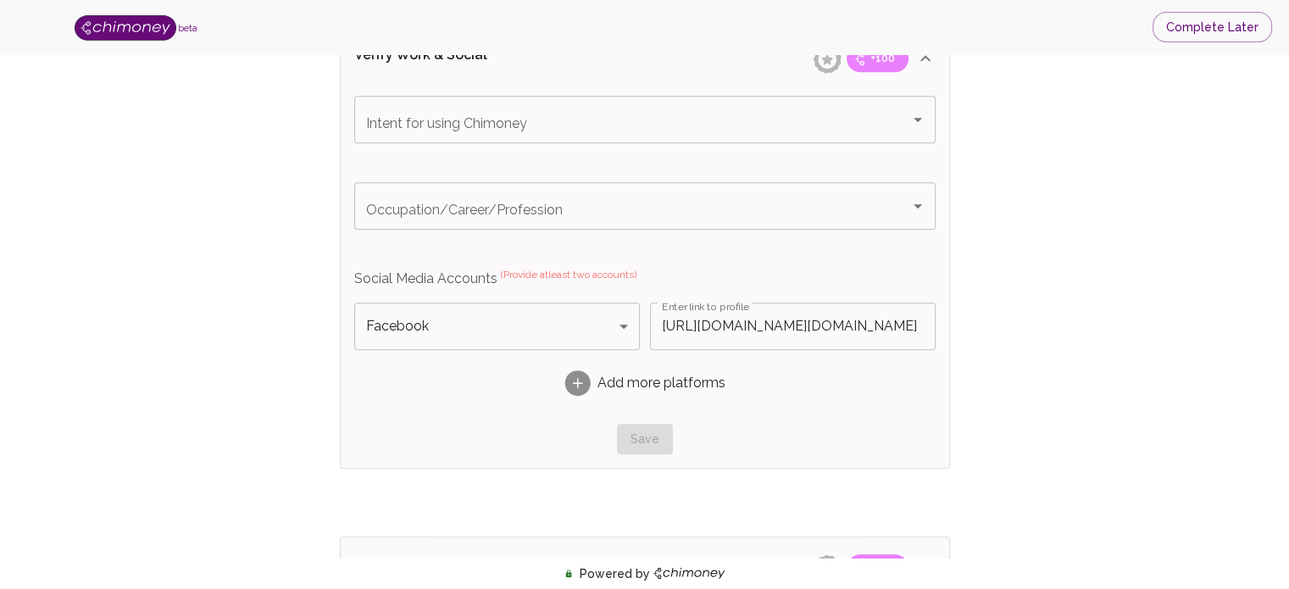
scroll to position [0, 0]
click at [622, 387] on span "Add more platforms" at bounding box center [661, 383] width 128 height 20
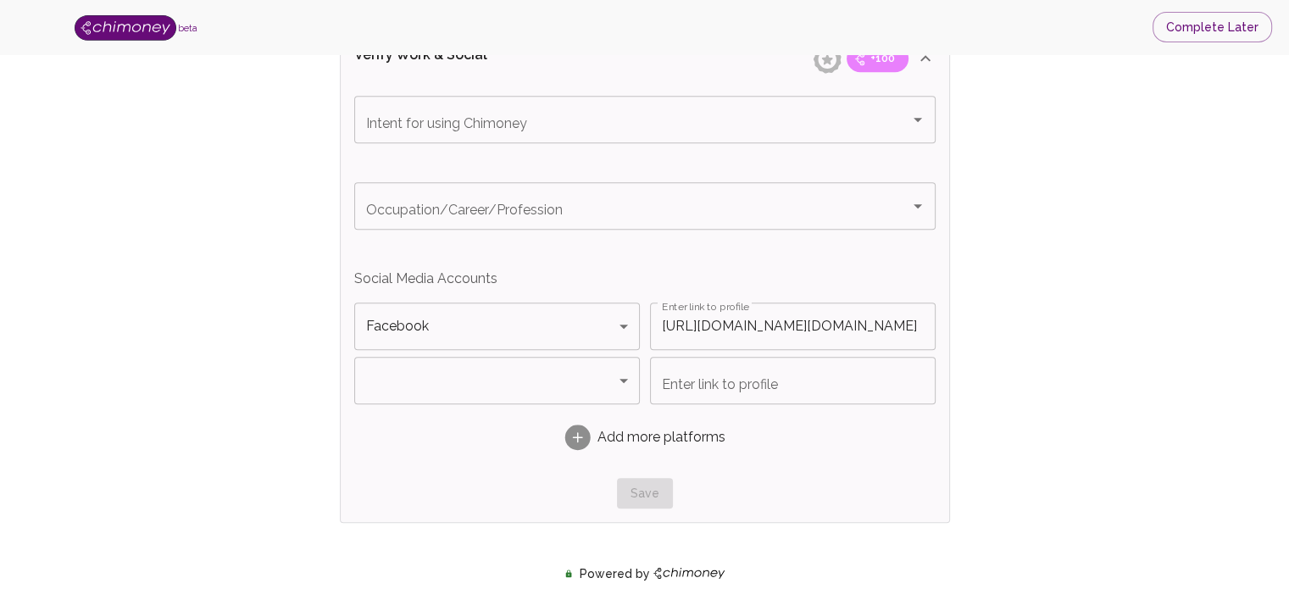
click at [613, 374] on body "beta Complete Later Verify ID and Earn Complete verification steps to earn Rewa…" at bounding box center [644, 48] width 1289 height 2043
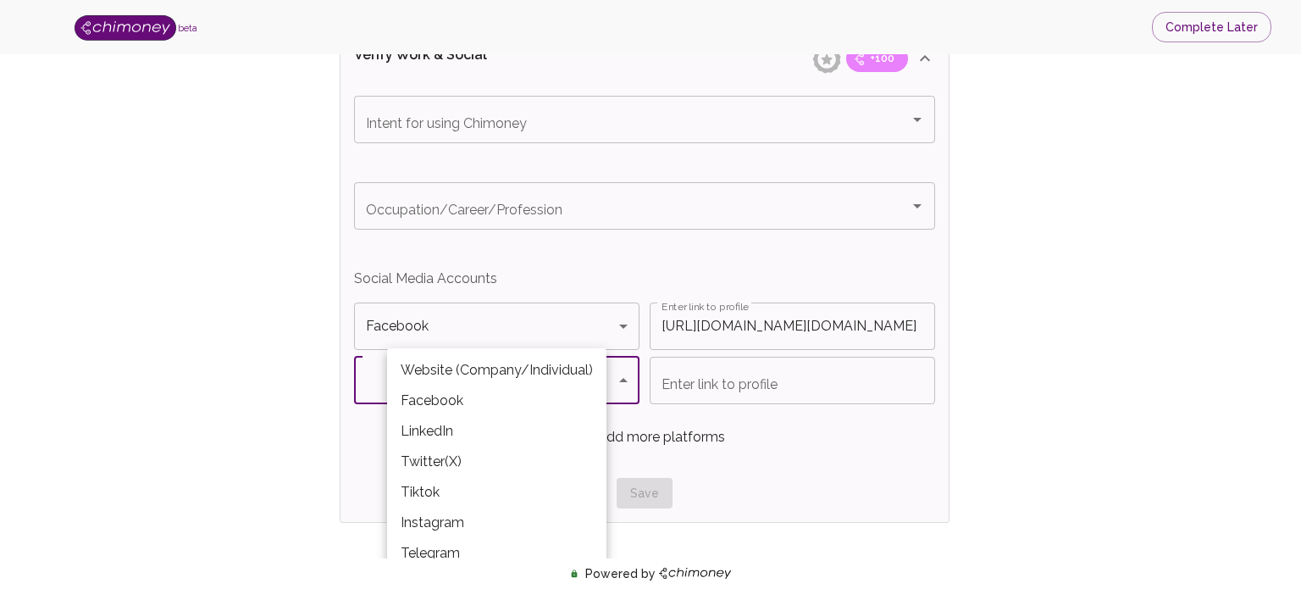
click at [439, 433] on li "LinkedIn" at bounding box center [496, 431] width 219 height 30
type input "LinkedIn"
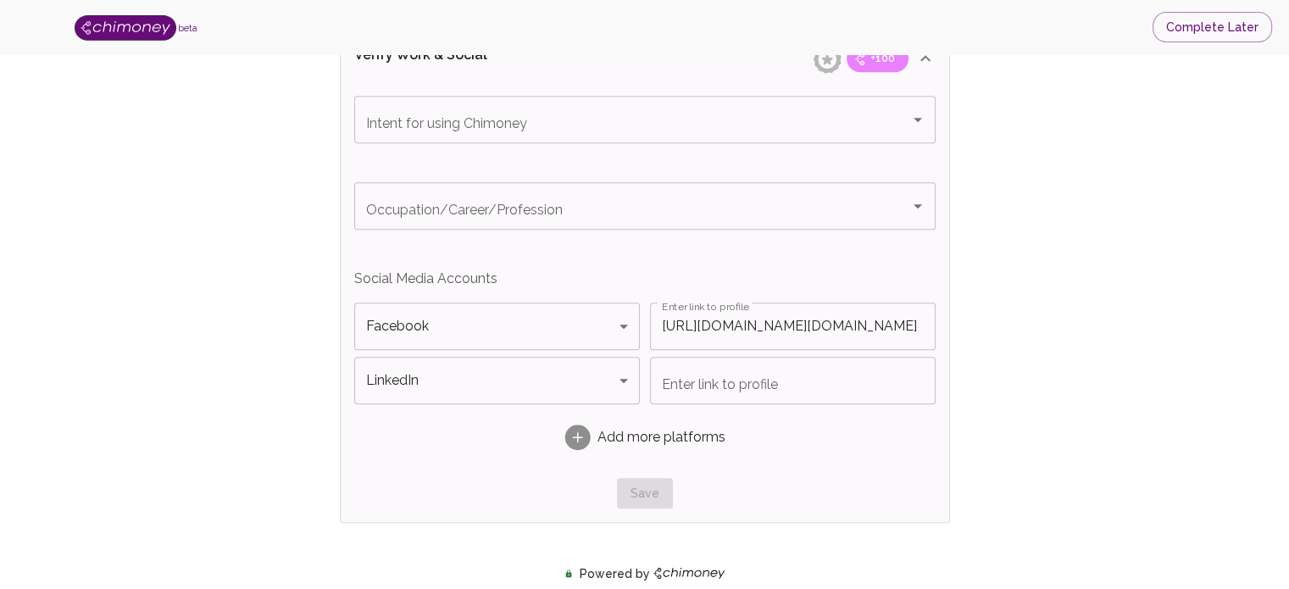
click at [718, 382] on input "Enter link to profile" at bounding box center [793, 380] width 286 height 47
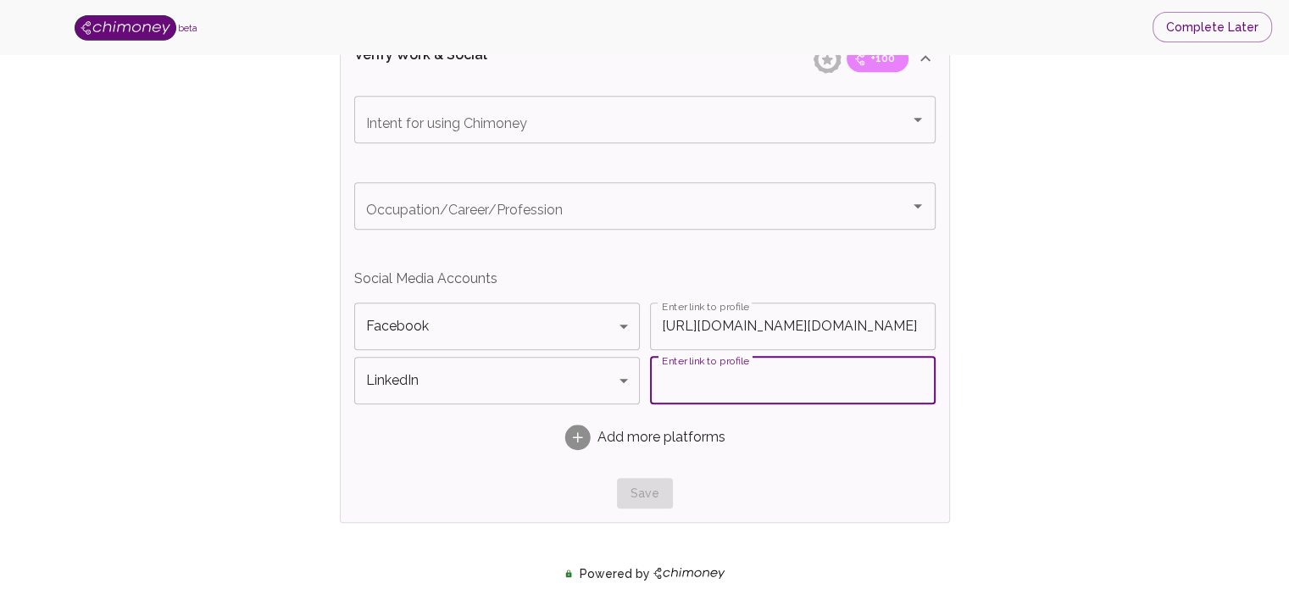
paste input "www.linkedin.com/in/rindra-heritovo-rasolofoniaina-88a54237a"
type input "www.linkedin.com/in/rindra-heritovo-rasolofoniaina-88a54237a"
click at [1071, 453] on div "Verify ID and Earn Complete verification steps to earn Reward +100 Verify Email…" at bounding box center [644, 61] width 1180 height 1910
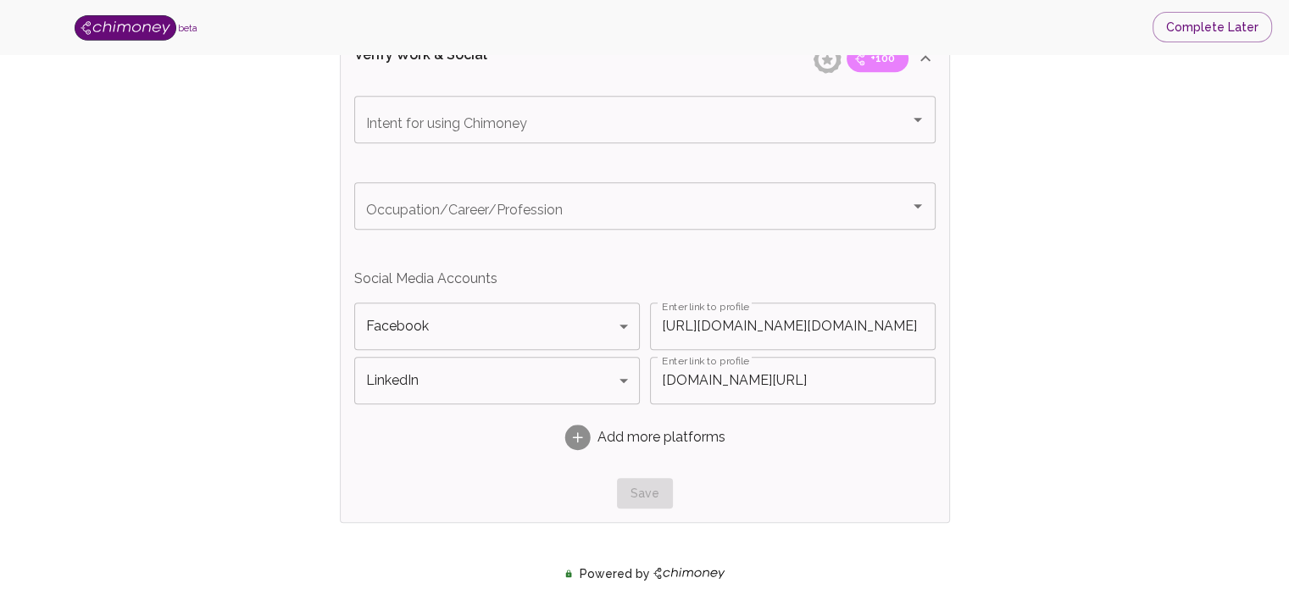
click at [1071, 443] on div "Verify ID and Earn Complete verification steps to earn Reward +100 Verify Email…" at bounding box center [644, 61] width 1180 height 1910
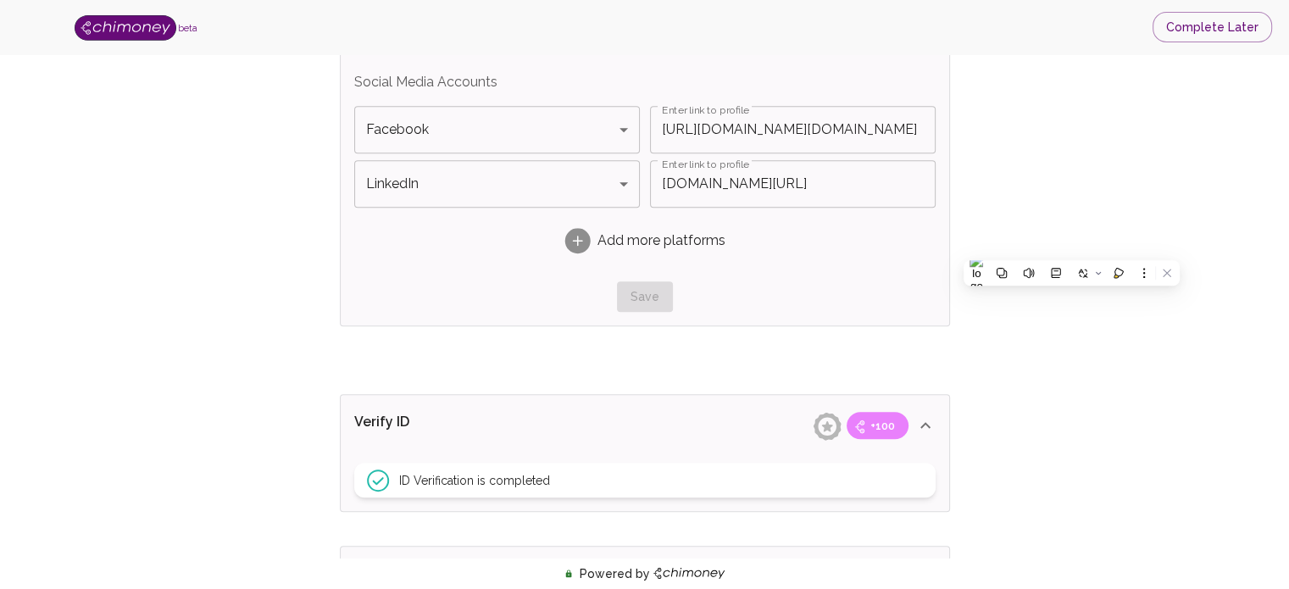
scroll to position [1256, 0]
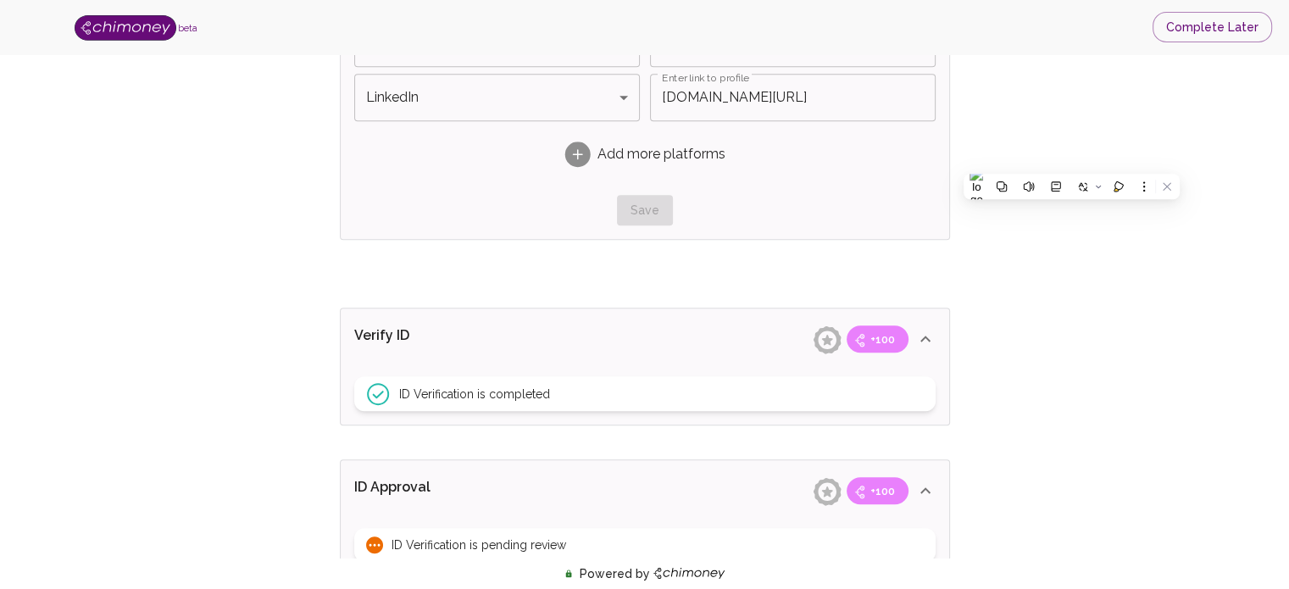
click at [640, 207] on div "Save" at bounding box center [644, 210] width 581 height 31
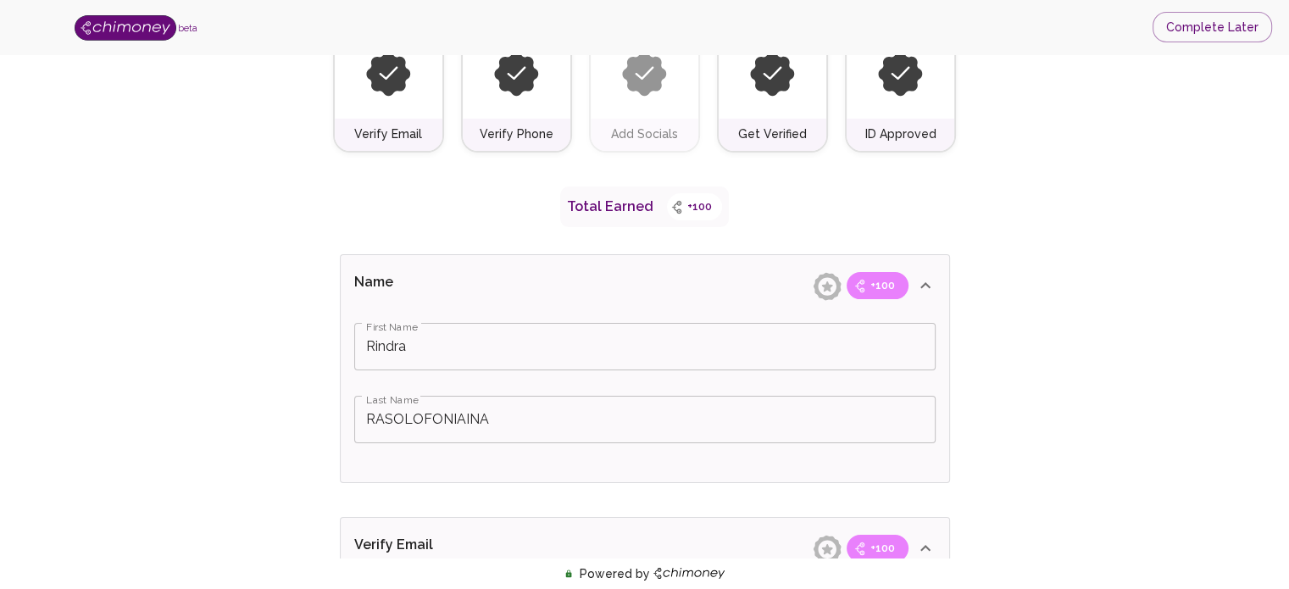
scroll to position [0, 0]
